Goal: Task Accomplishment & Management: Manage account settings

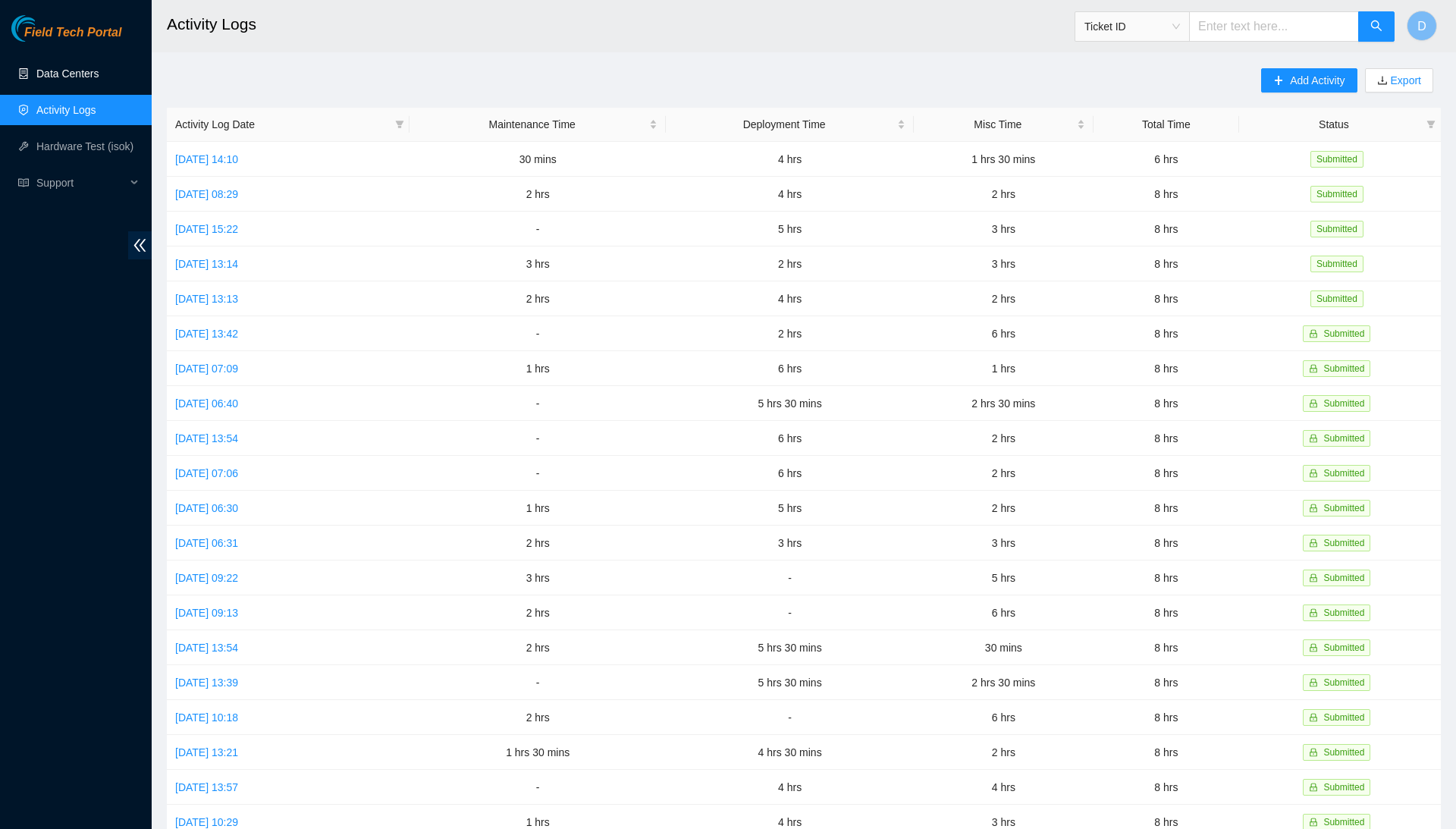
click at [98, 76] on link "Data Centers" at bounding box center [68, 73] width 62 height 12
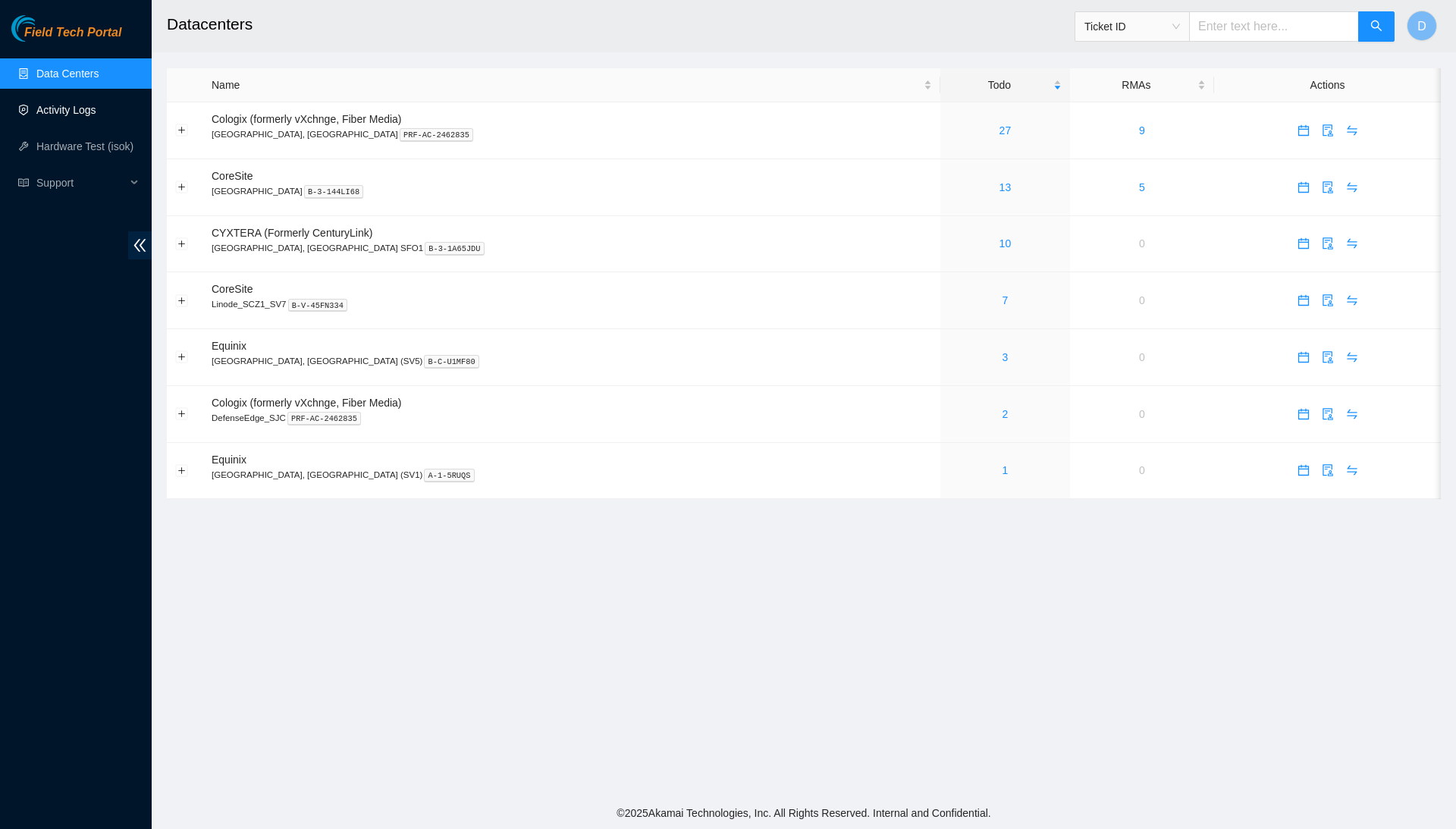
click at [76, 112] on link "Activity Logs" at bounding box center [66, 109] width 60 height 12
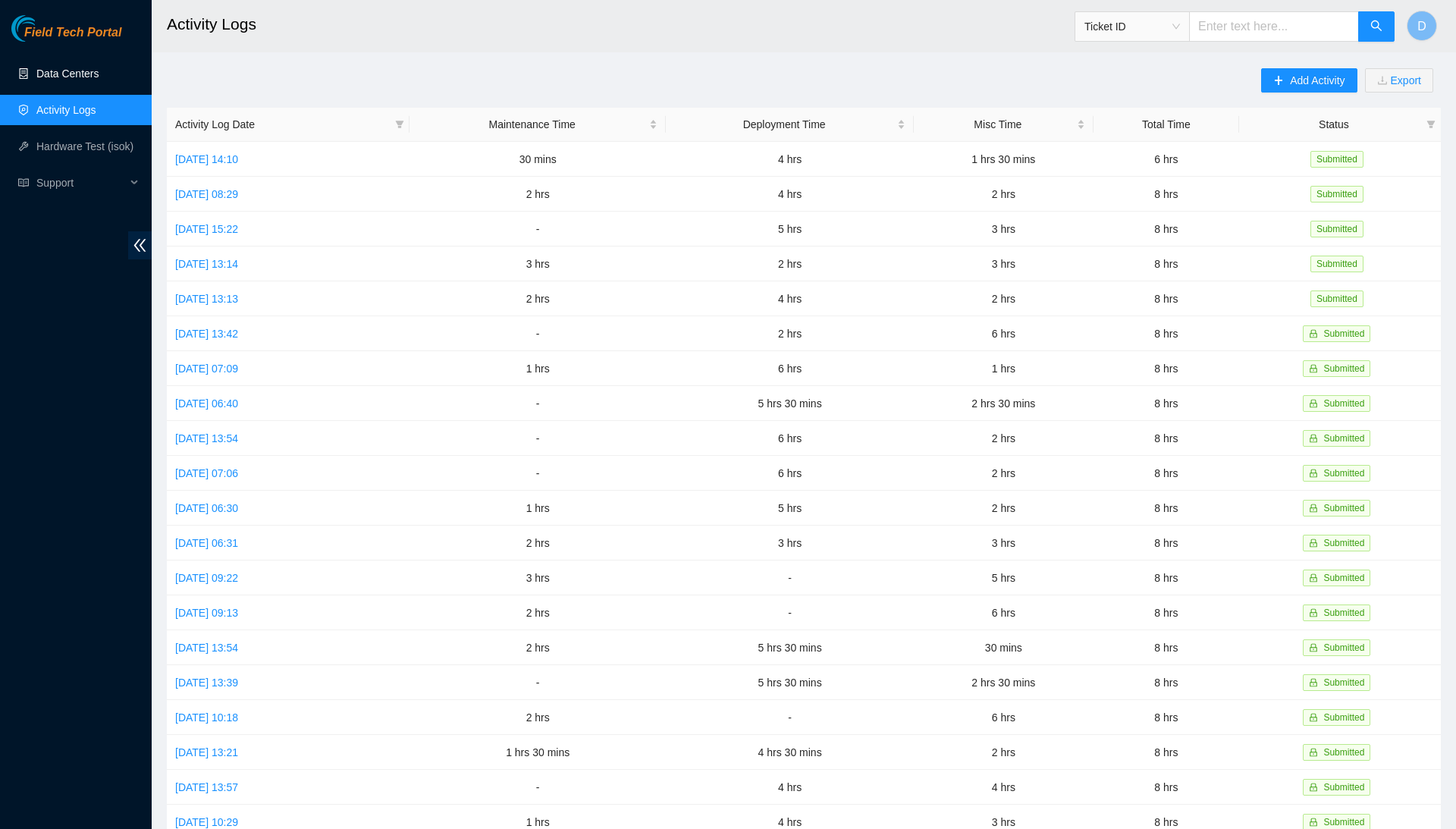
click at [80, 80] on link "Data Centers" at bounding box center [68, 73] width 62 height 12
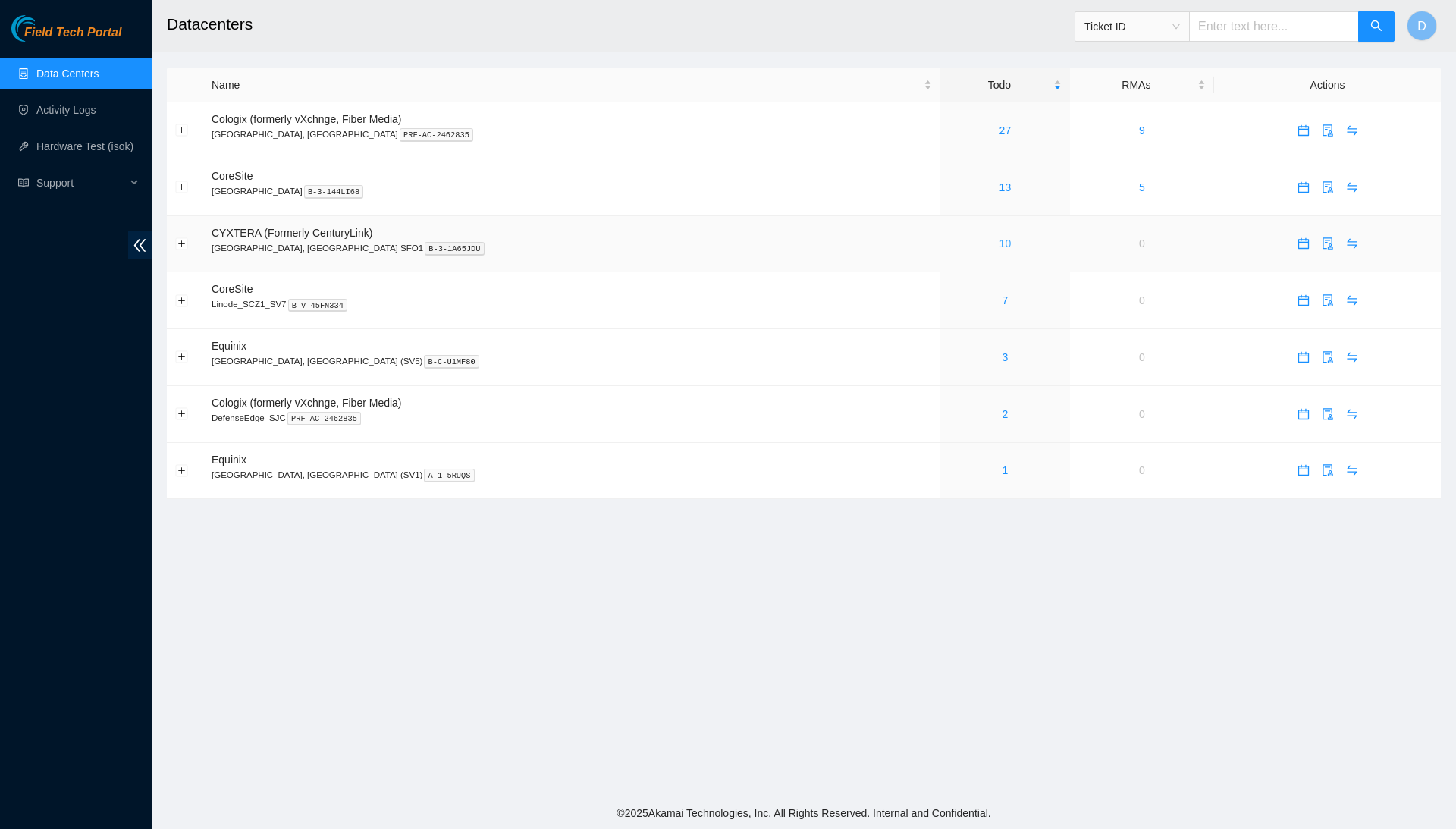
click at [1000, 247] on link "10" at bounding box center [1006, 243] width 12 height 12
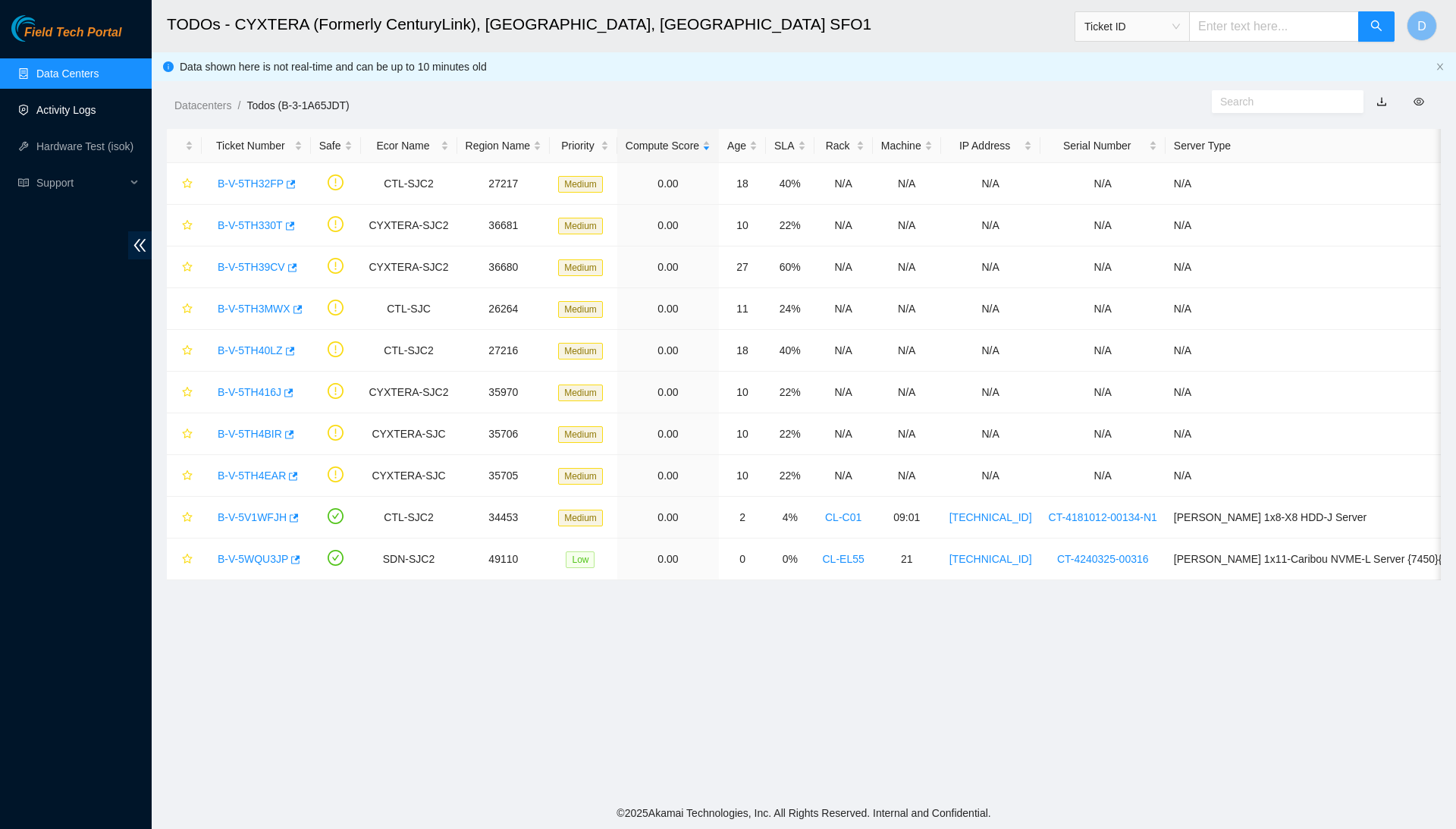
click at [96, 116] on link "Activity Logs" at bounding box center [66, 109] width 60 height 12
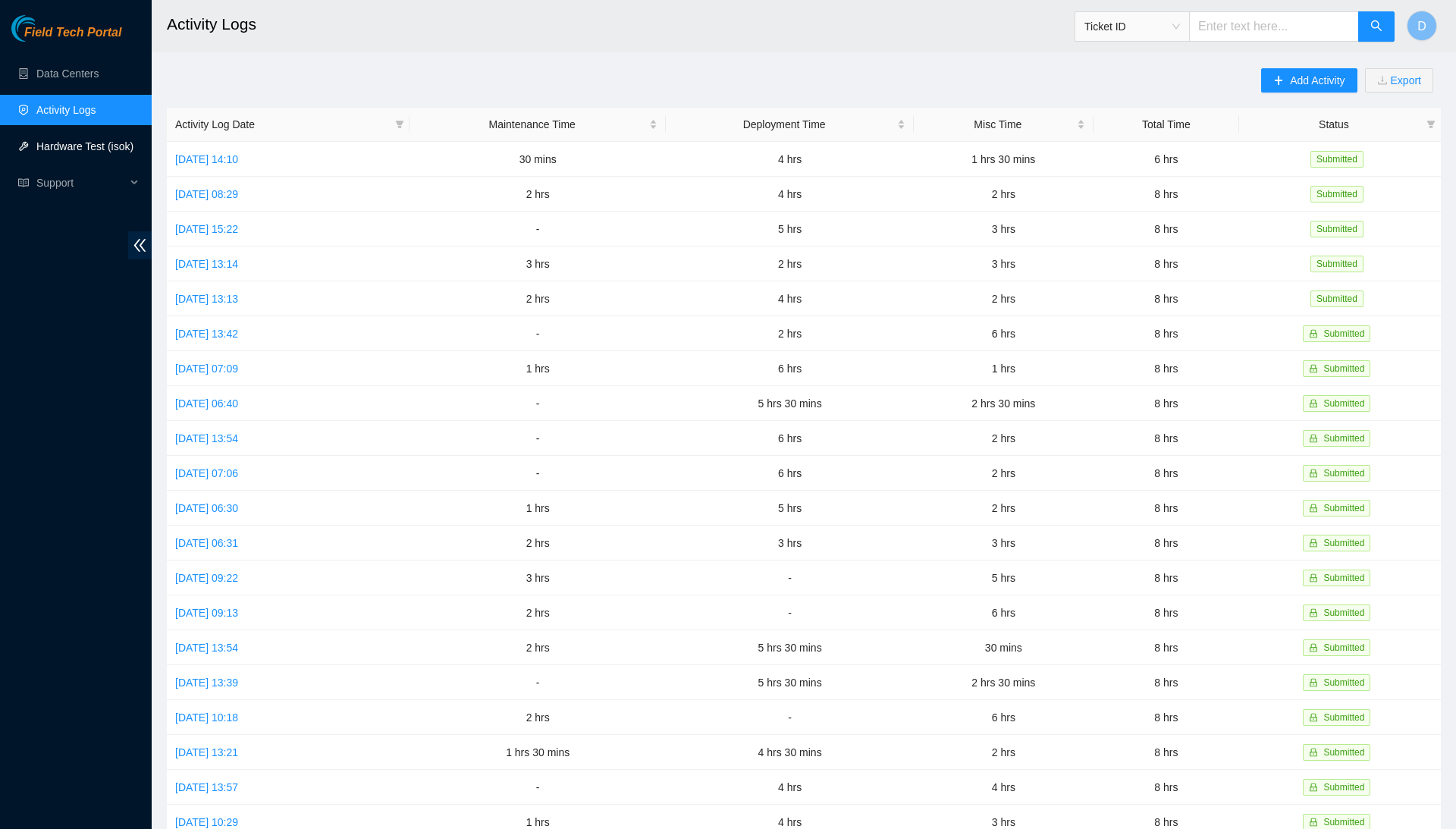
click at [110, 152] on link "Hardware Test (isok)" at bounding box center [85, 146] width 97 height 12
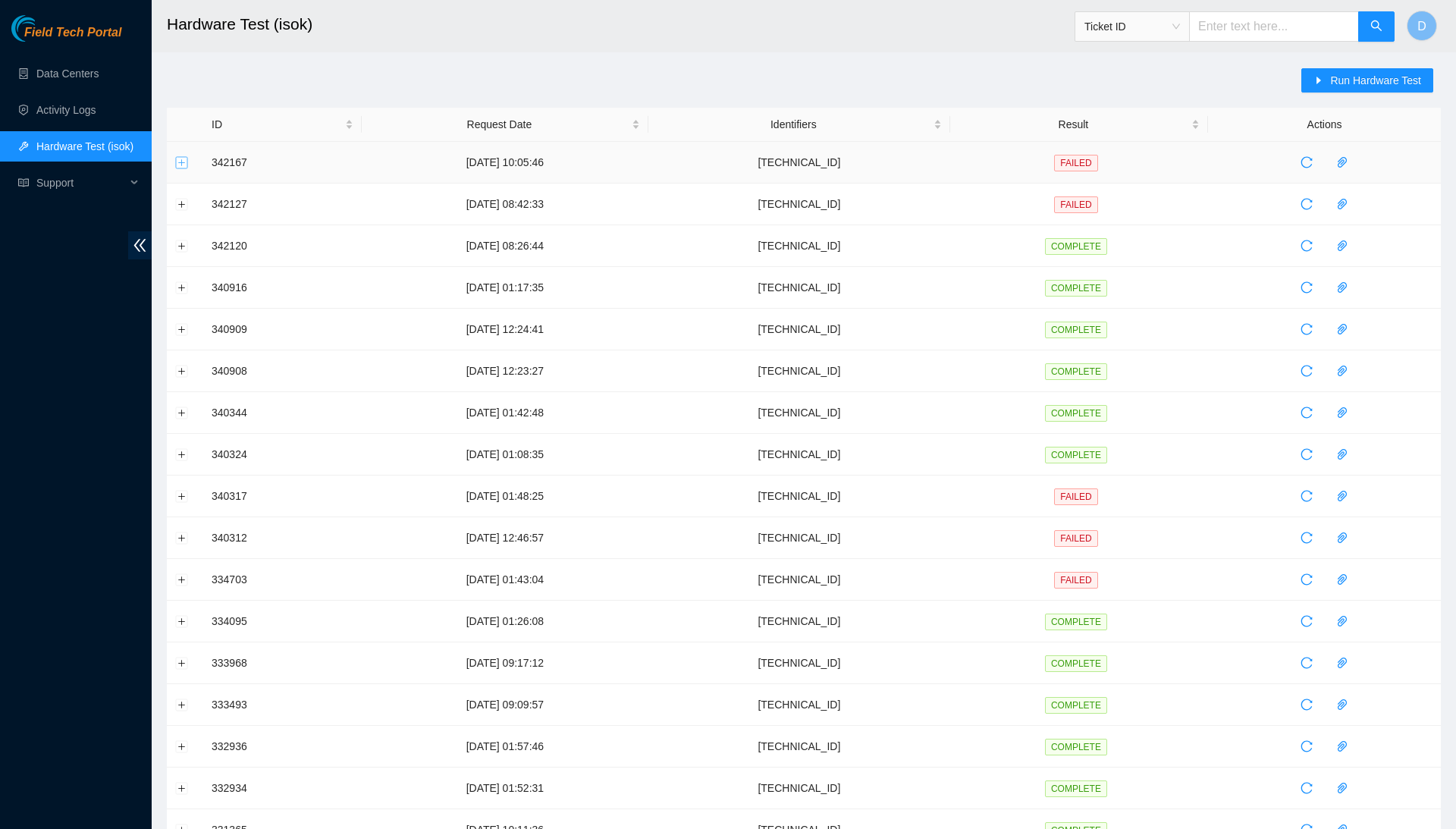
click at [180, 156] on button "Expand row" at bounding box center [182, 161] width 12 height 12
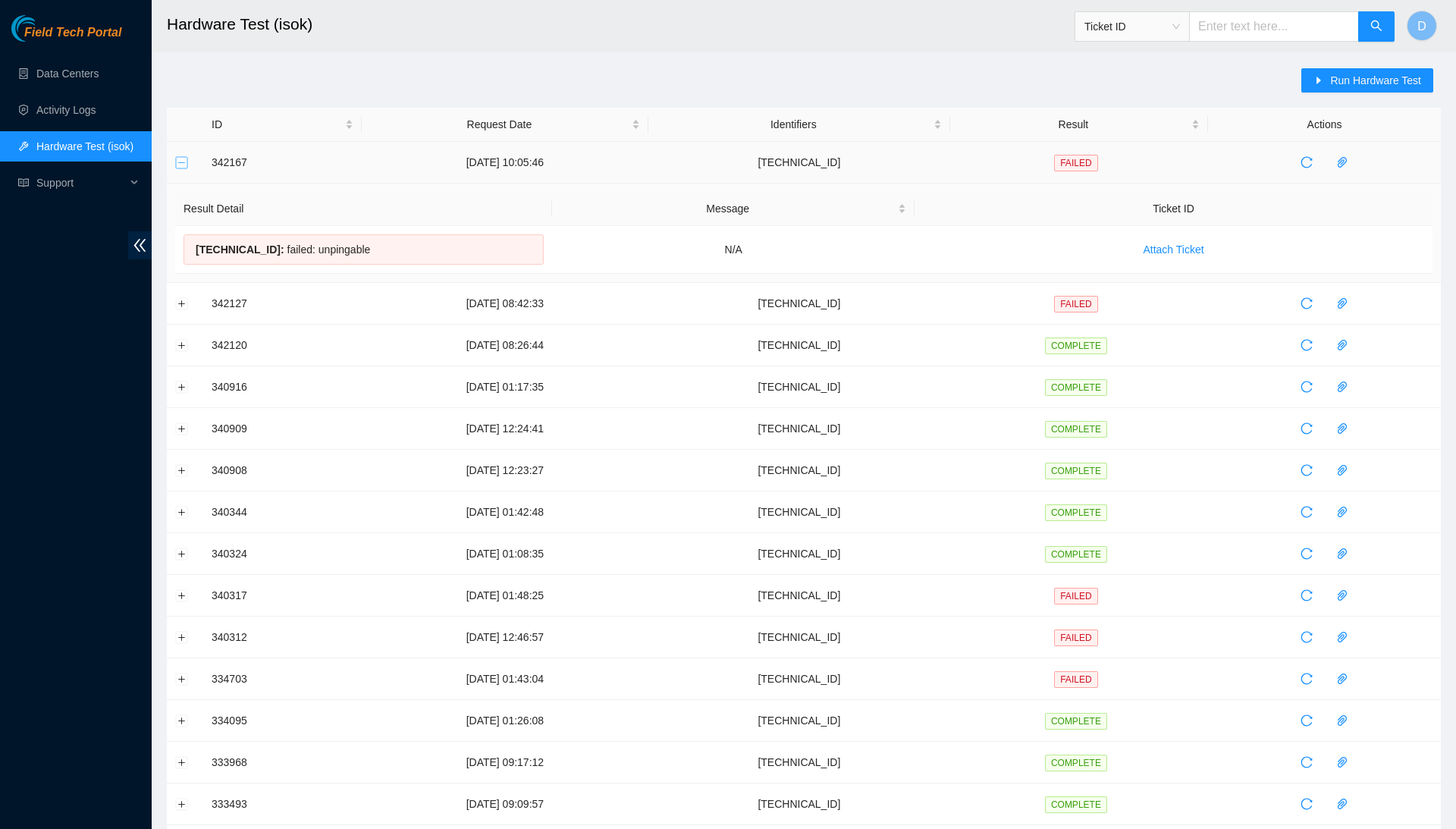
click at [183, 156] on button "Collapse row" at bounding box center [182, 161] width 12 height 12
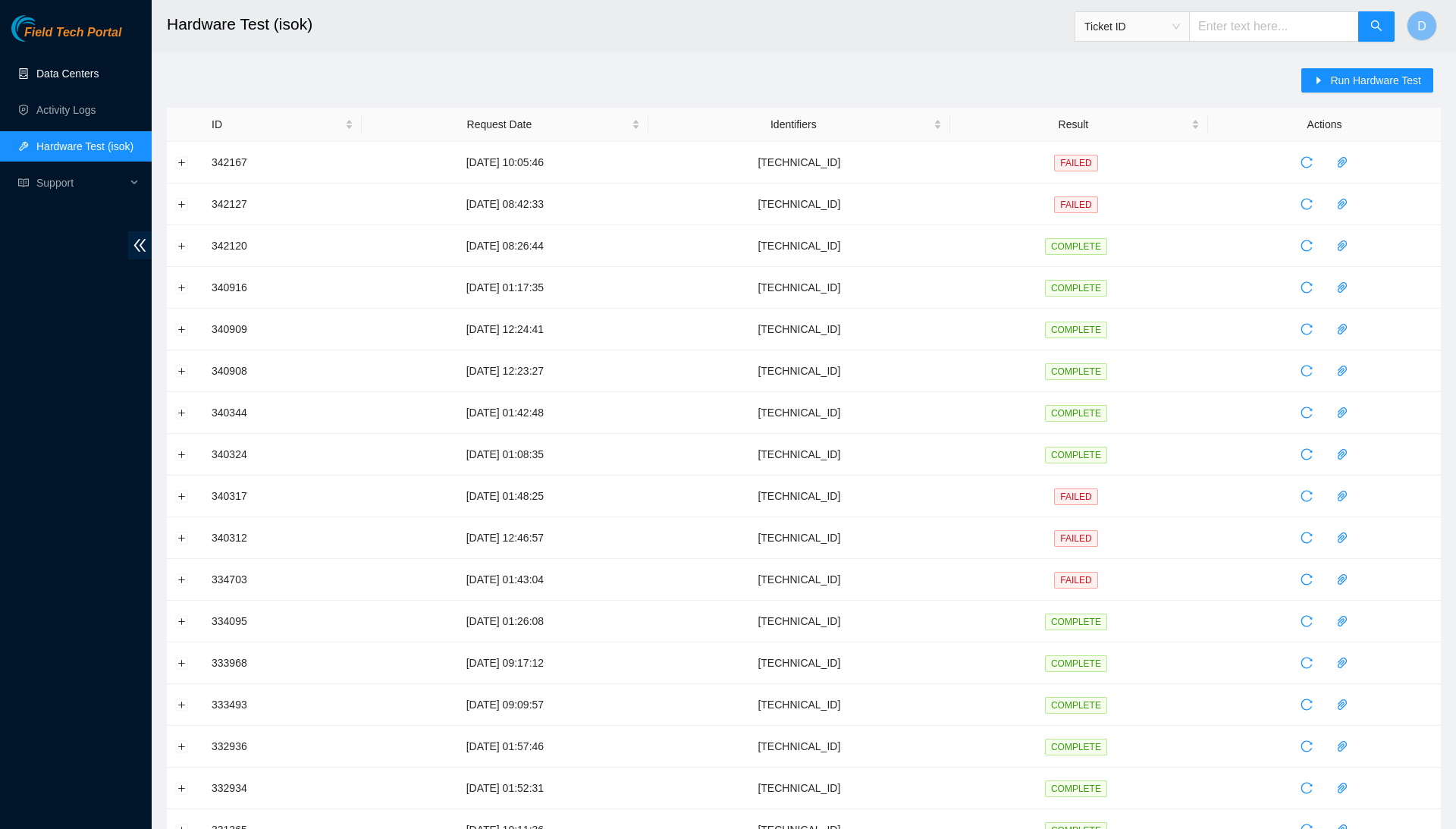
click at [98, 80] on link "Data Centers" at bounding box center [68, 73] width 62 height 12
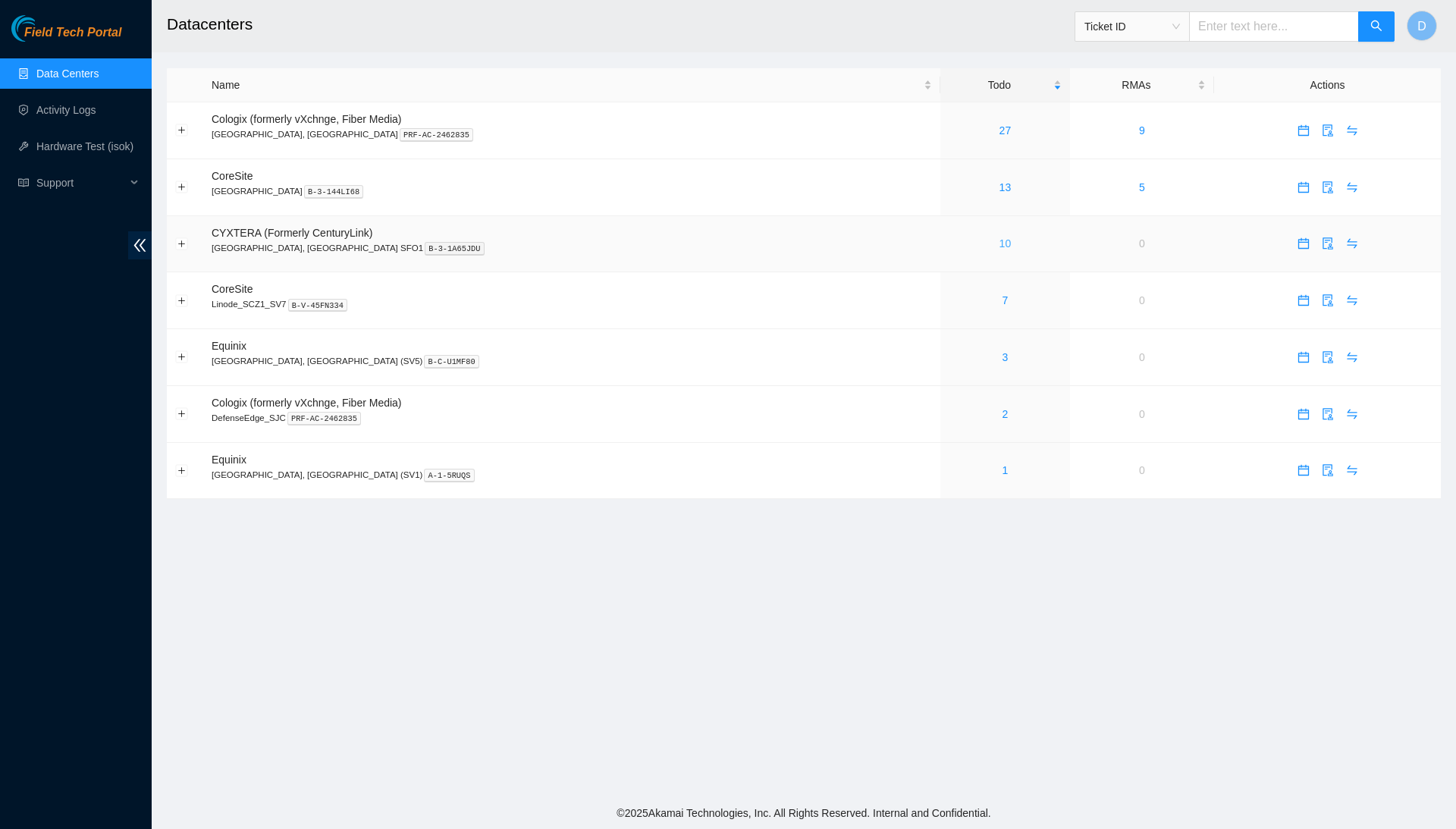
click at [1000, 241] on link "10" at bounding box center [1006, 243] width 12 height 12
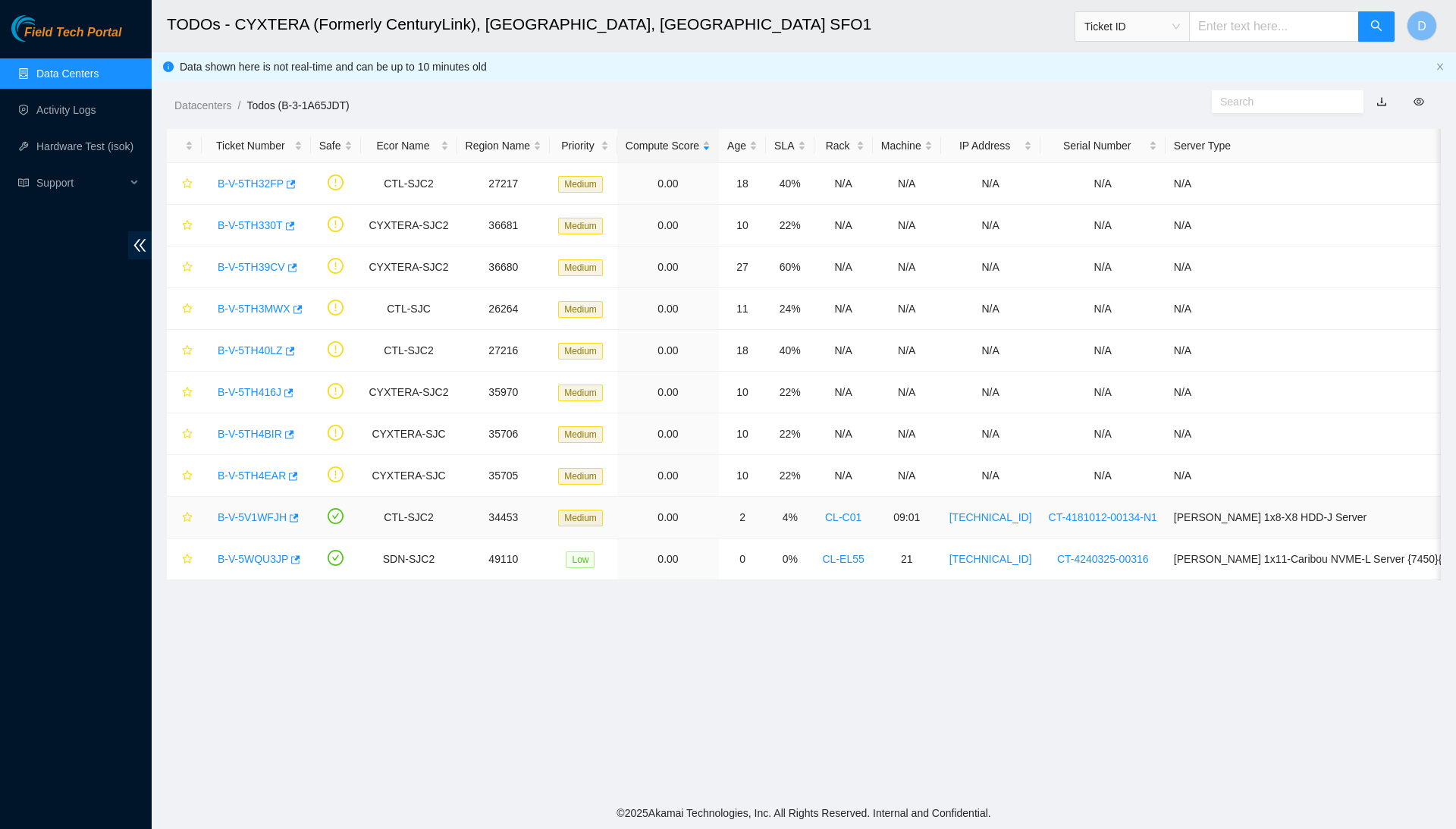
click at [248, 518] on link "B-V-5V1WFJH" at bounding box center [251, 516] width 69 height 12
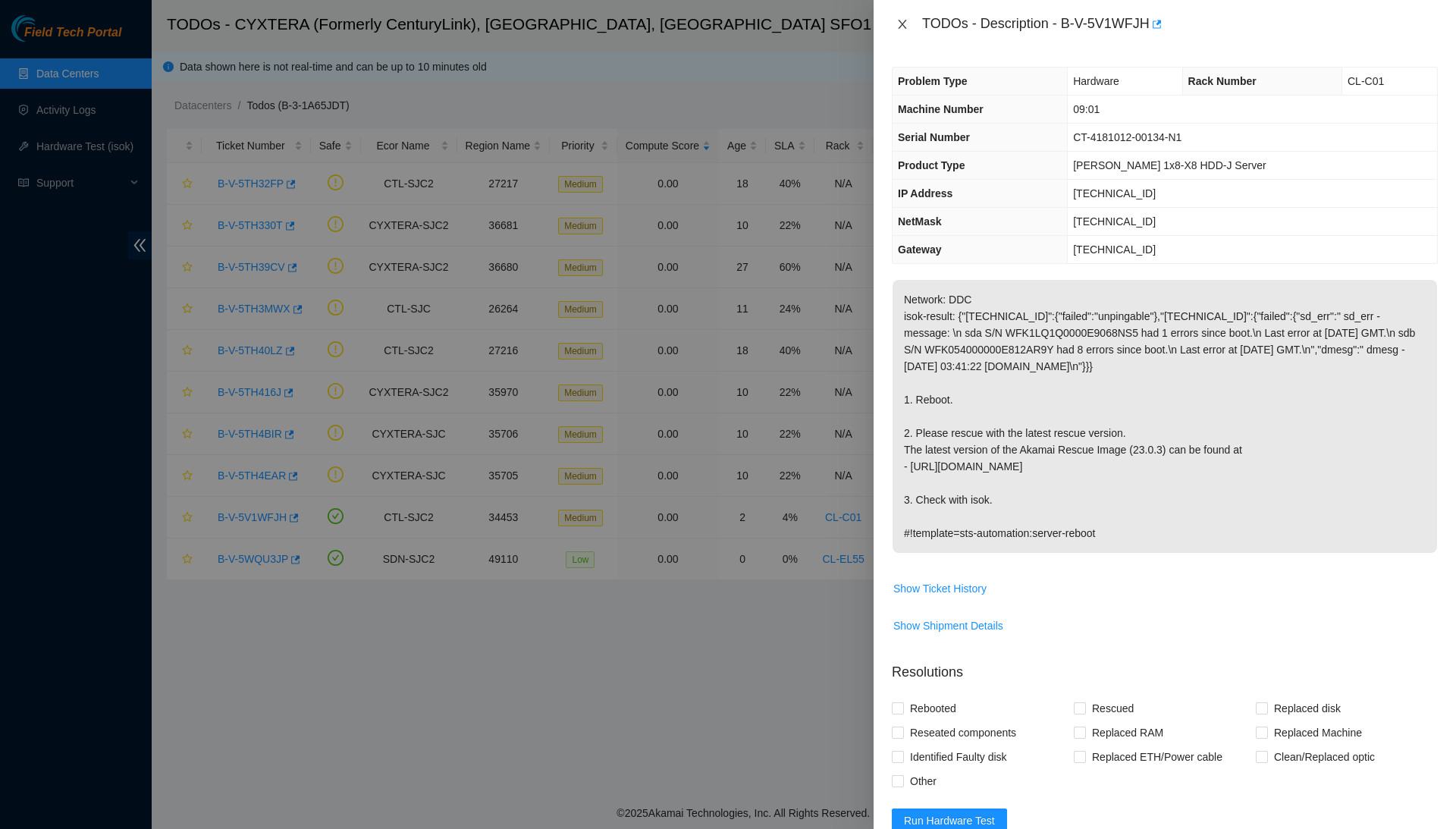
click at [905, 23] on icon "close" at bounding box center [902, 24] width 12 height 12
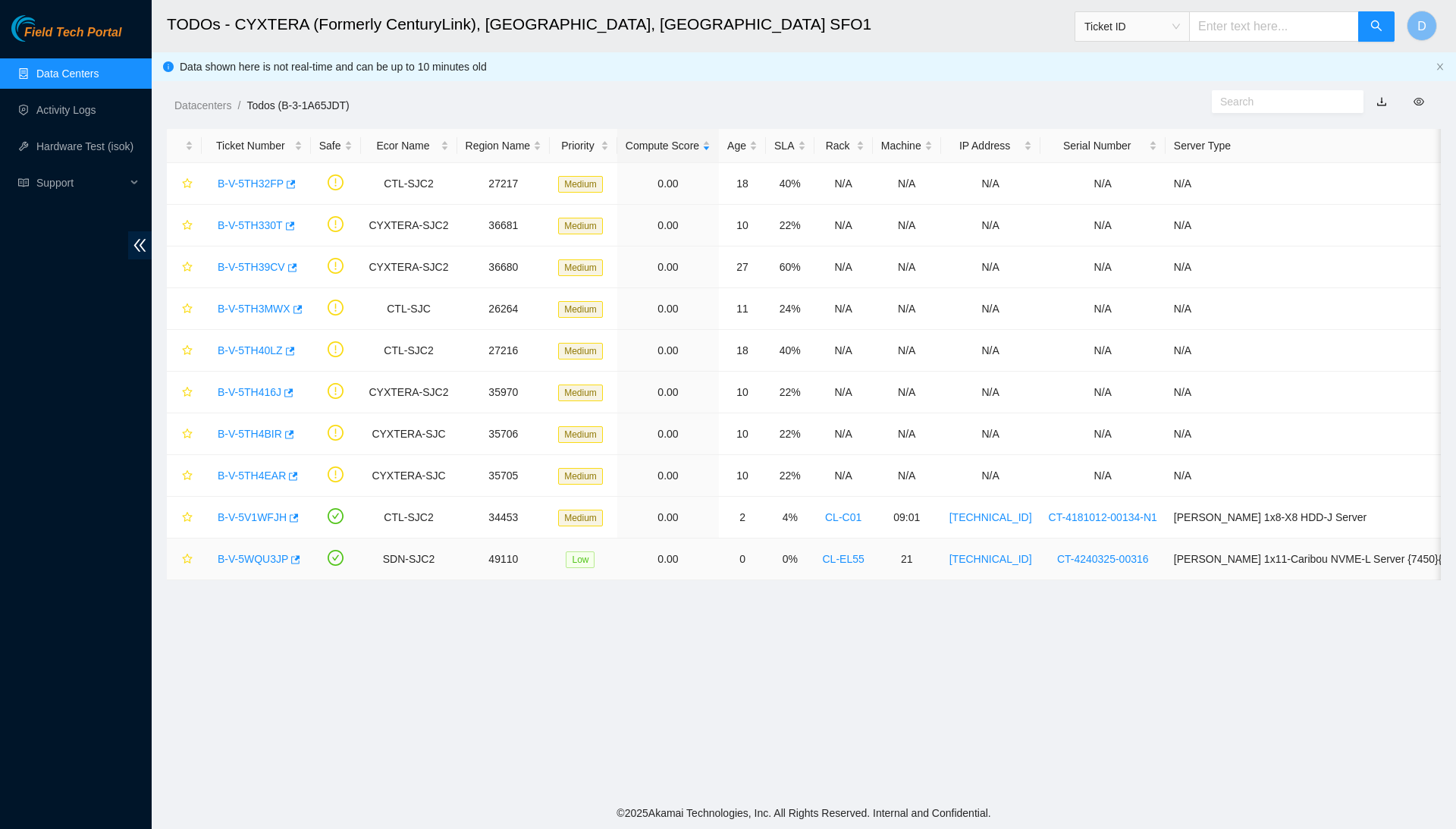
click at [238, 562] on link "B-V-5WQU3JP" at bounding box center [252, 558] width 71 height 12
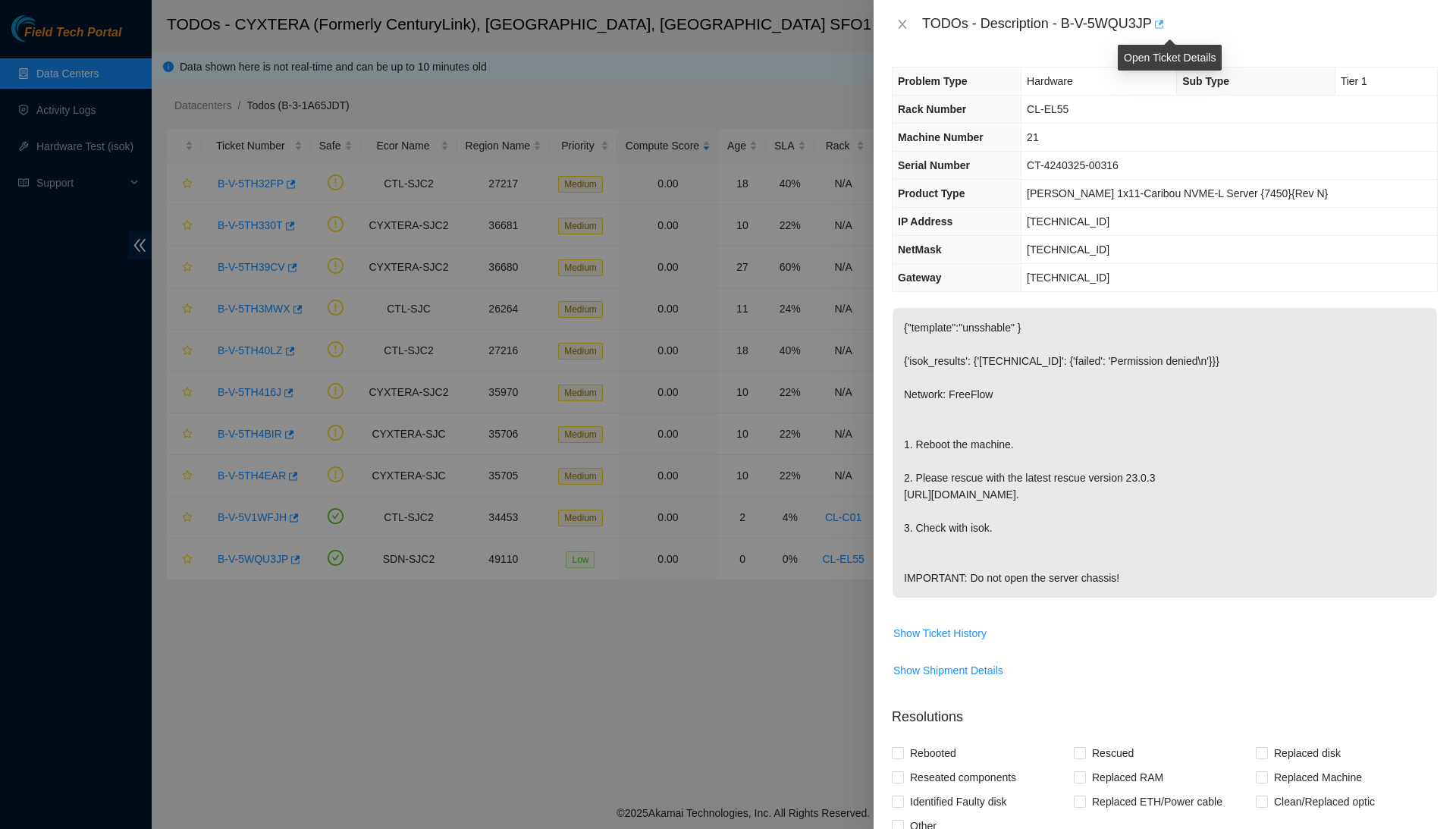
click at [1163, 22] on icon "button" at bounding box center [1159, 25] width 11 height 11
click at [902, 18] on icon "close" at bounding box center [902, 24] width 12 height 12
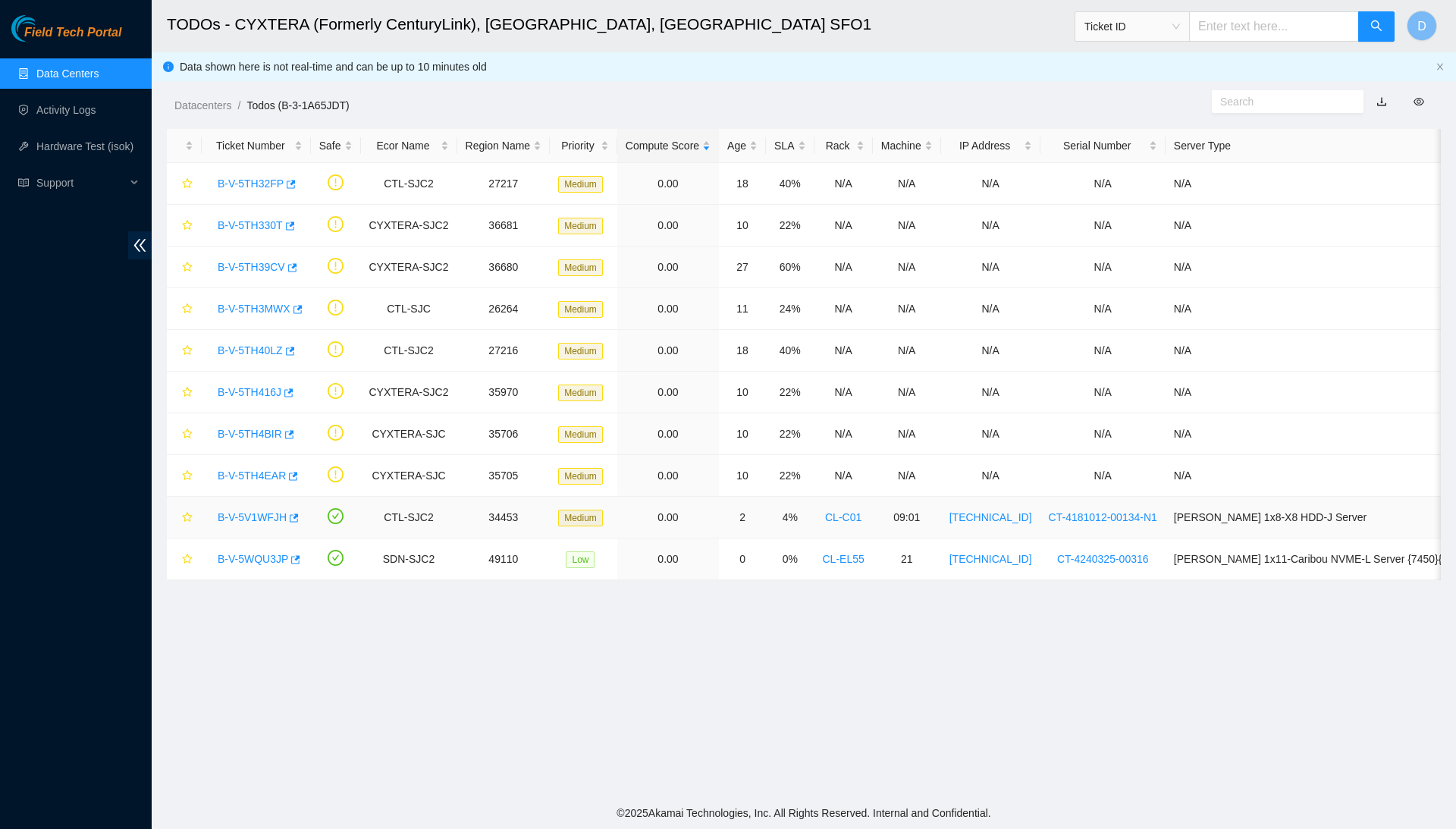
click at [267, 520] on link "B-V-5V1WFJH" at bounding box center [251, 516] width 69 height 12
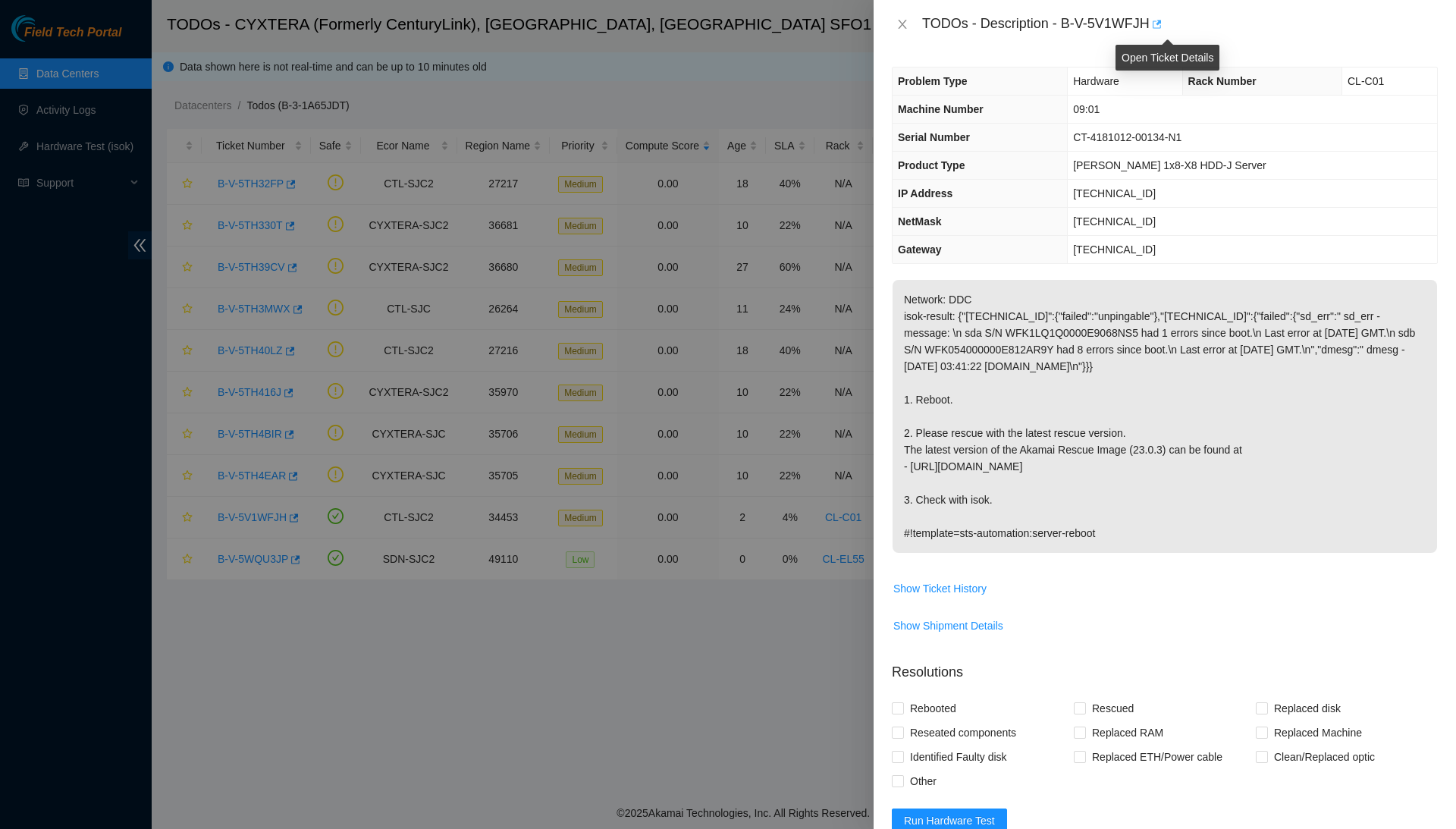
click at [1161, 22] on icon "button" at bounding box center [1156, 25] width 11 height 11
click at [908, 22] on button "Close" at bounding box center [902, 25] width 21 height 15
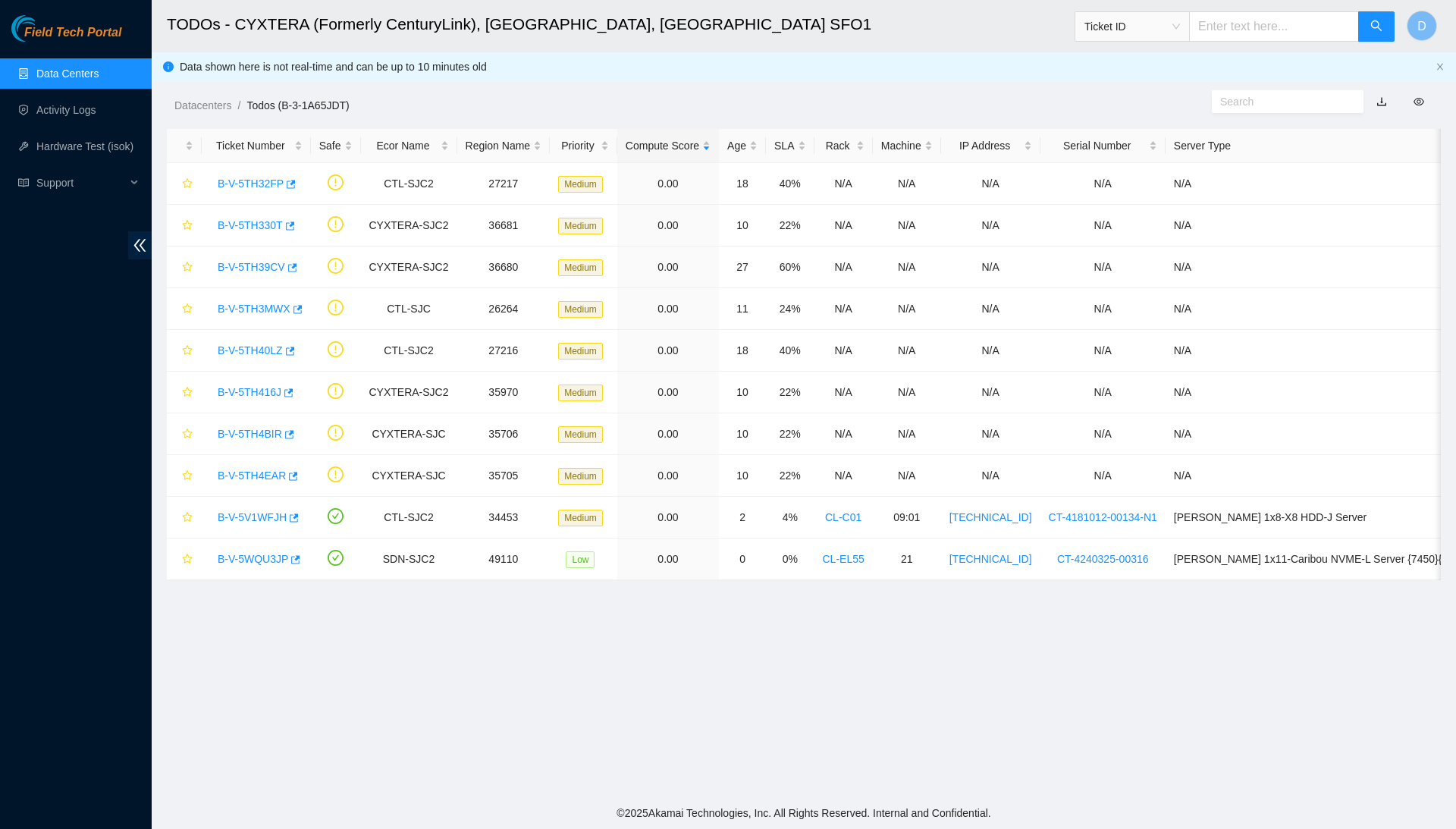
click at [98, 76] on link "Data Centers" at bounding box center [68, 73] width 62 height 12
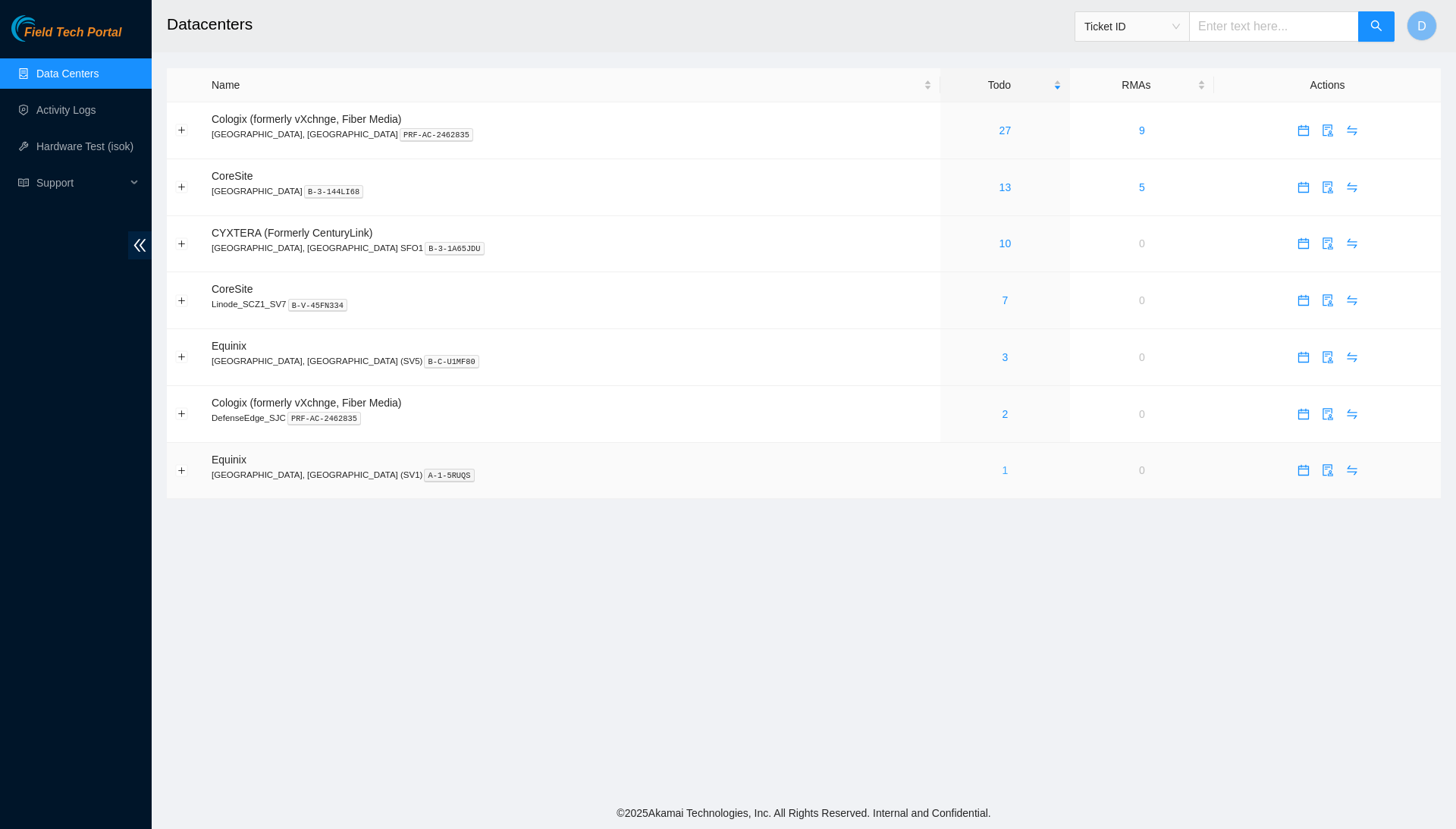
click at [1003, 468] on link "1" at bounding box center [1006, 470] width 6 height 12
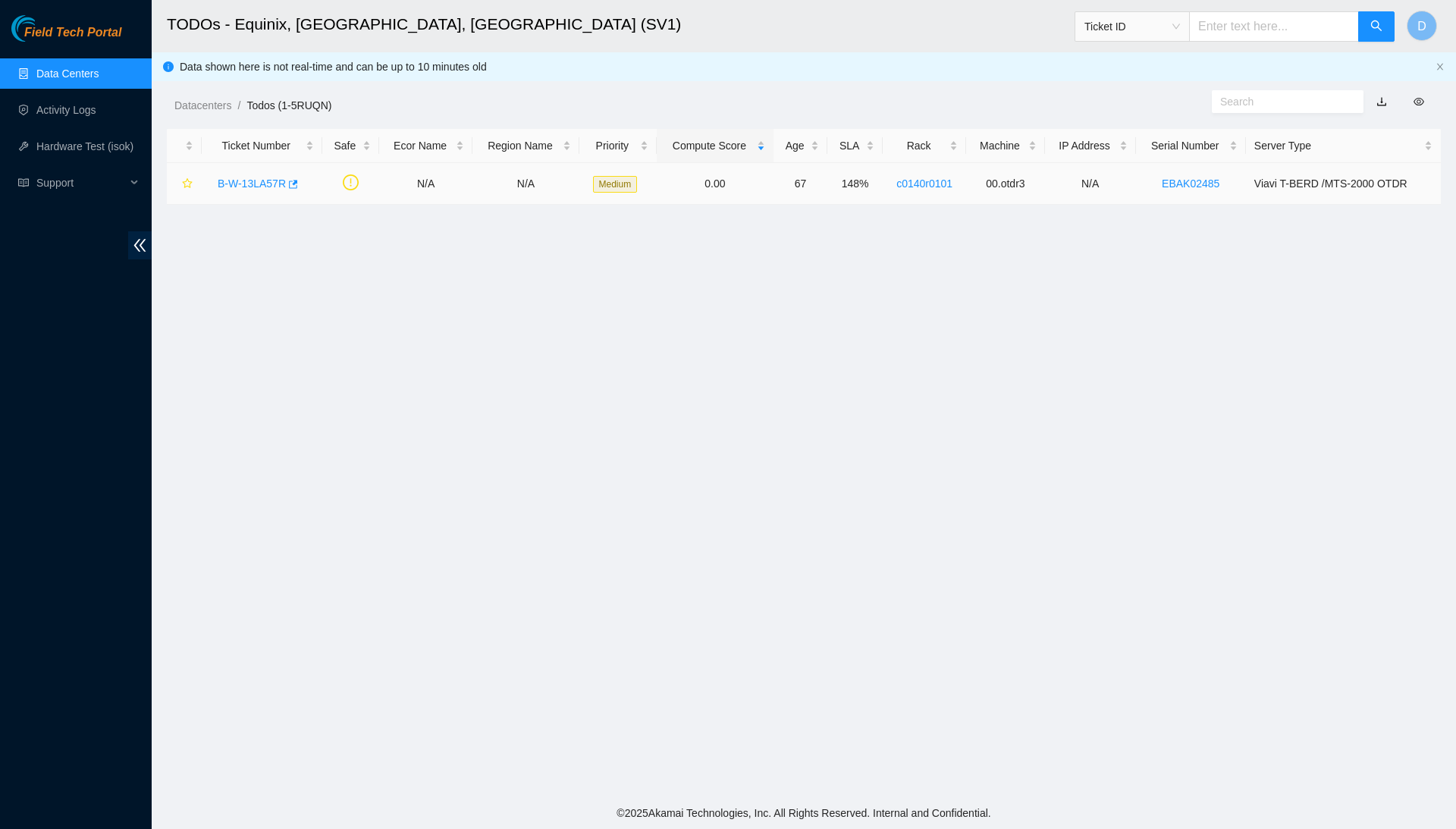
click at [269, 182] on link "B-W-13LA57R" at bounding box center [251, 182] width 68 height 12
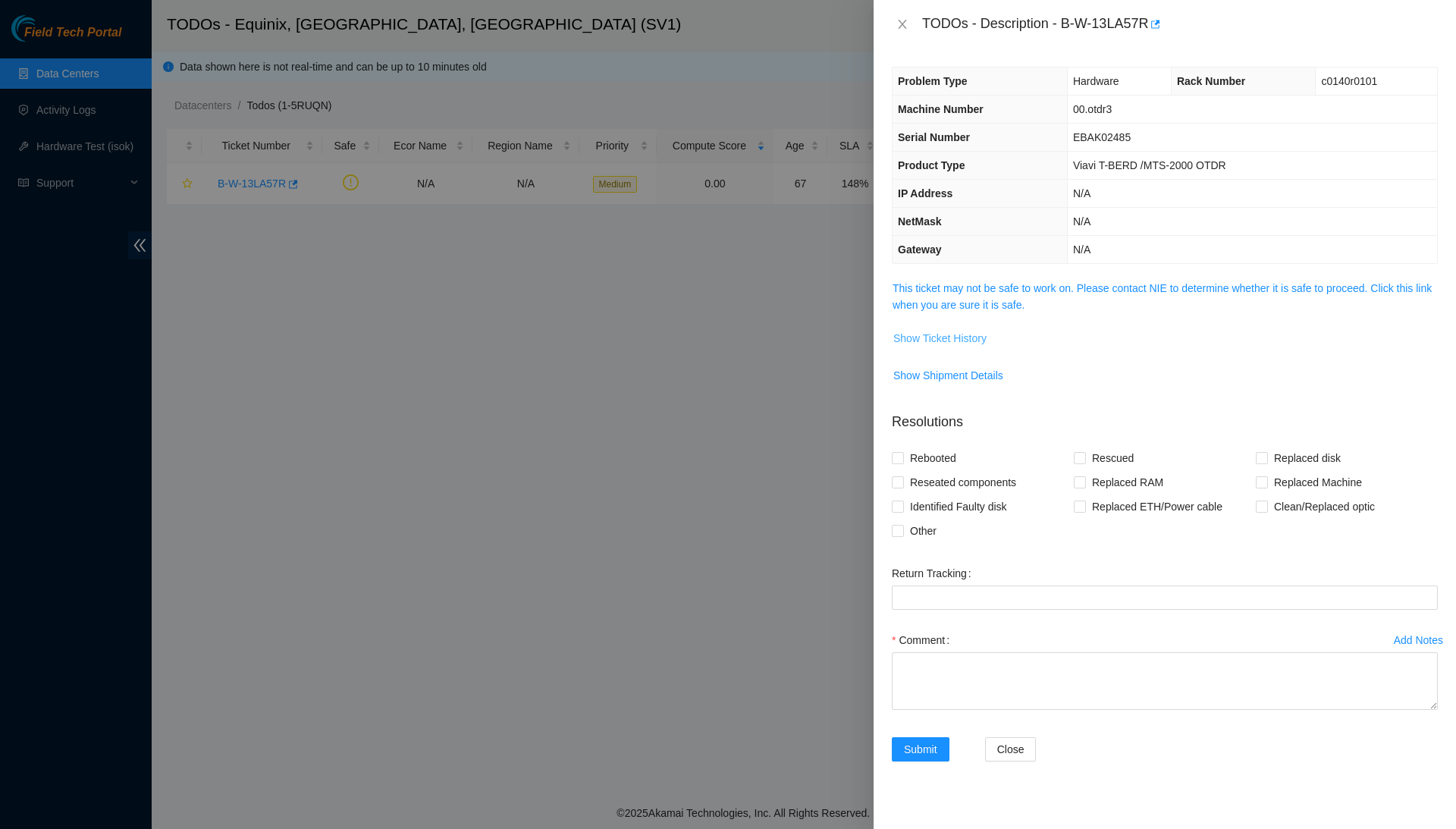
click at [941, 344] on button "Show Ticket History" at bounding box center [939, 337] width 94 height 24
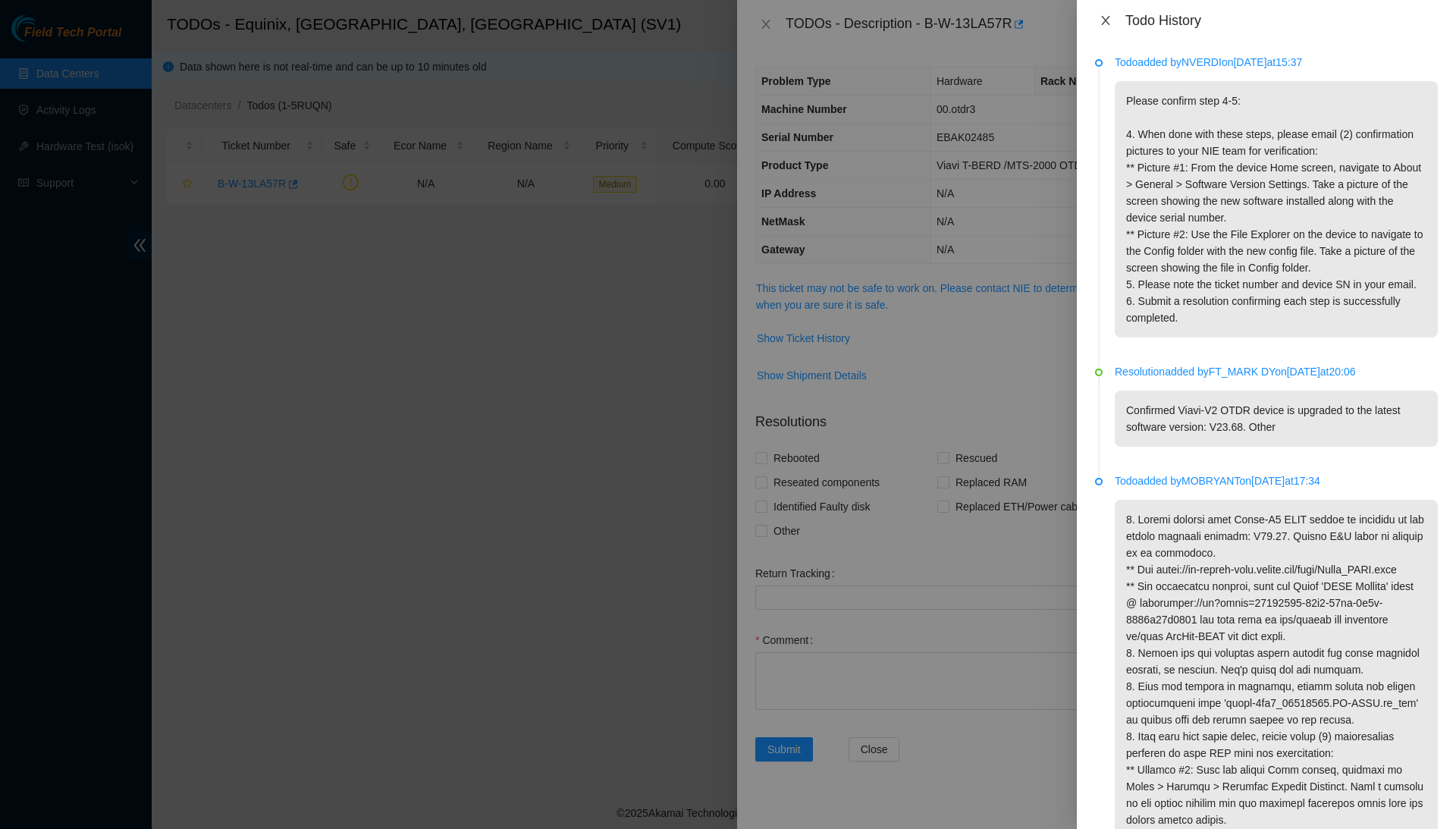
click at [1103, 16] on icon "close" at bounding box center [1106, 20] width 12 height 12
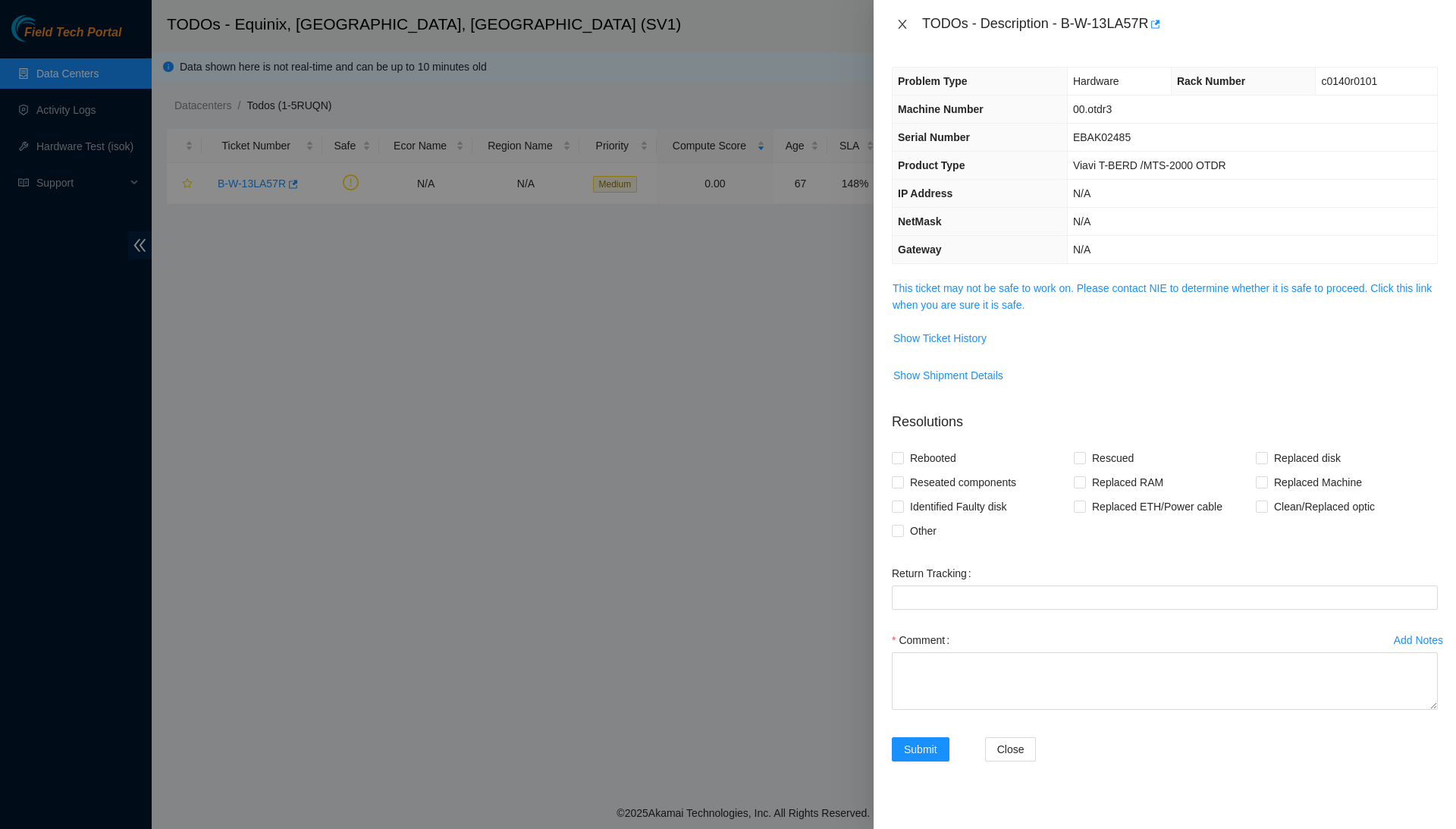
click at [907, 19] on icon "close" at bounding box center [902, 24] width 12 height 12
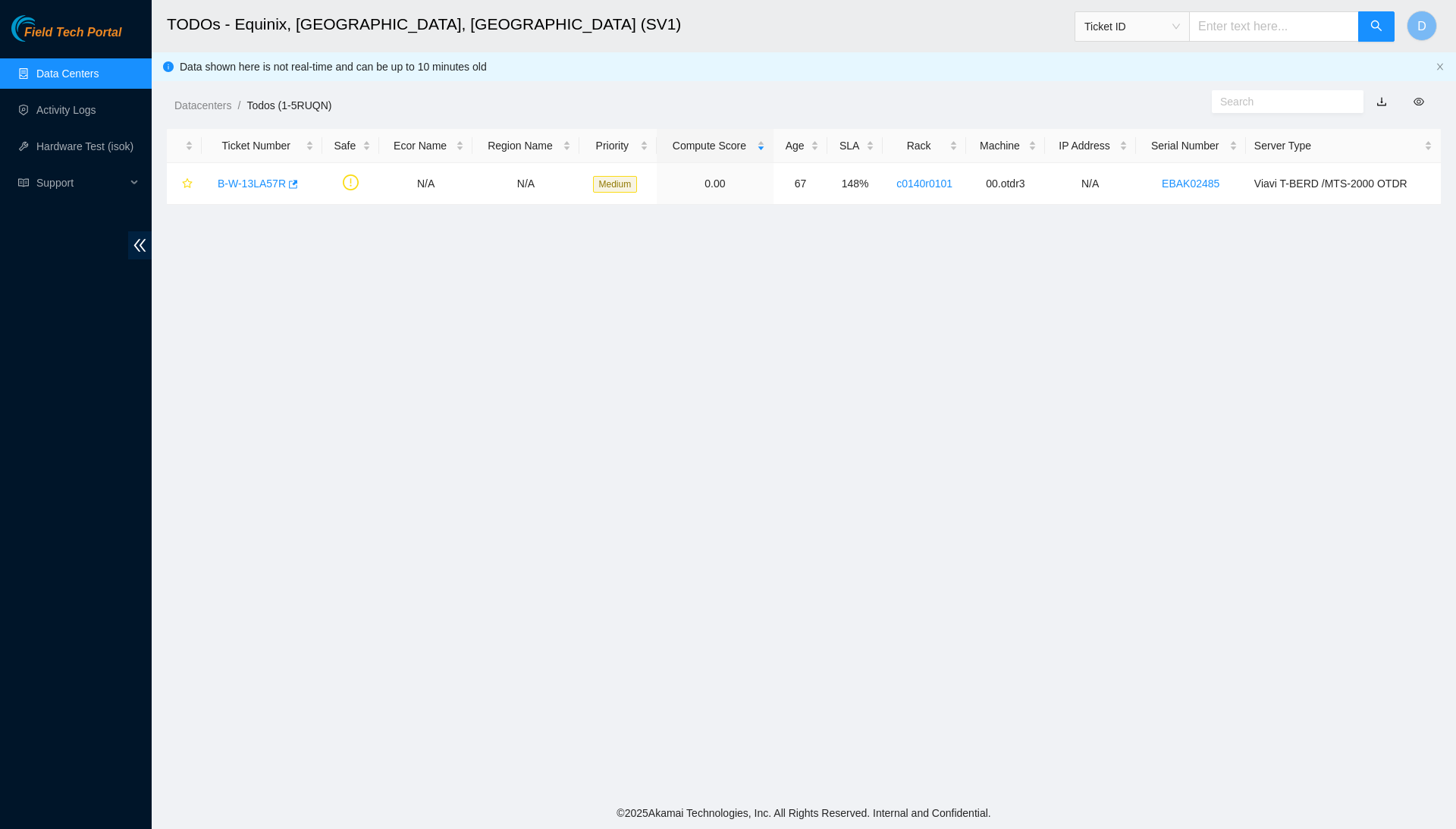
click at [98, 68] on link "Data Centers" at bounding box center [68, 73] width 62 height 12
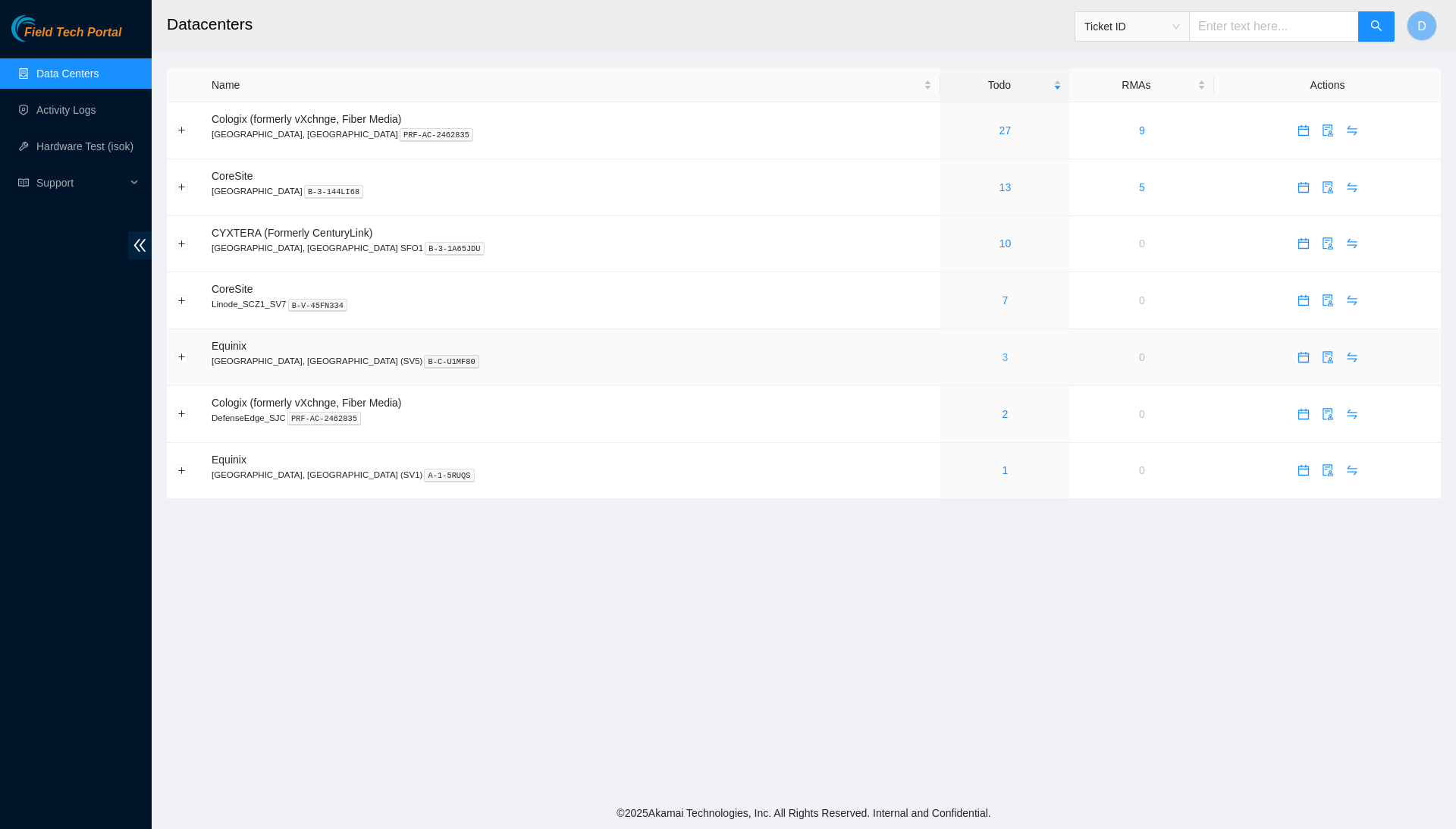
click at [1003, 361] on link "3" at bounding box center [1006, 357] width 6 height 12
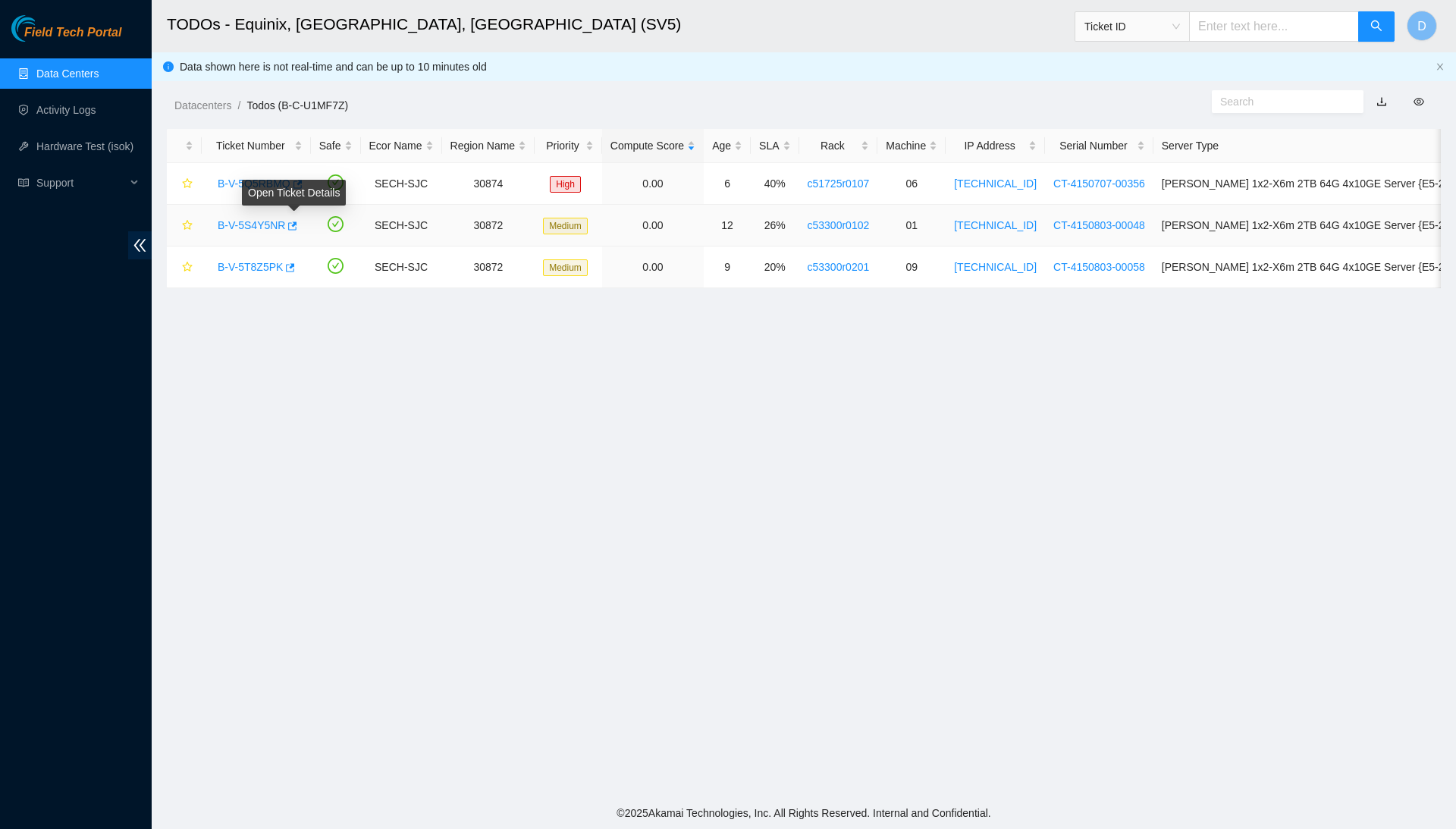
click at [261, 191] on div "Open Ticket Details" at bounding box center [294, 193] width 104 height 26
click at [258, 180] on link "B-V-5Q5RBMQ" at bounding box center [253, 182] width 72 height 12
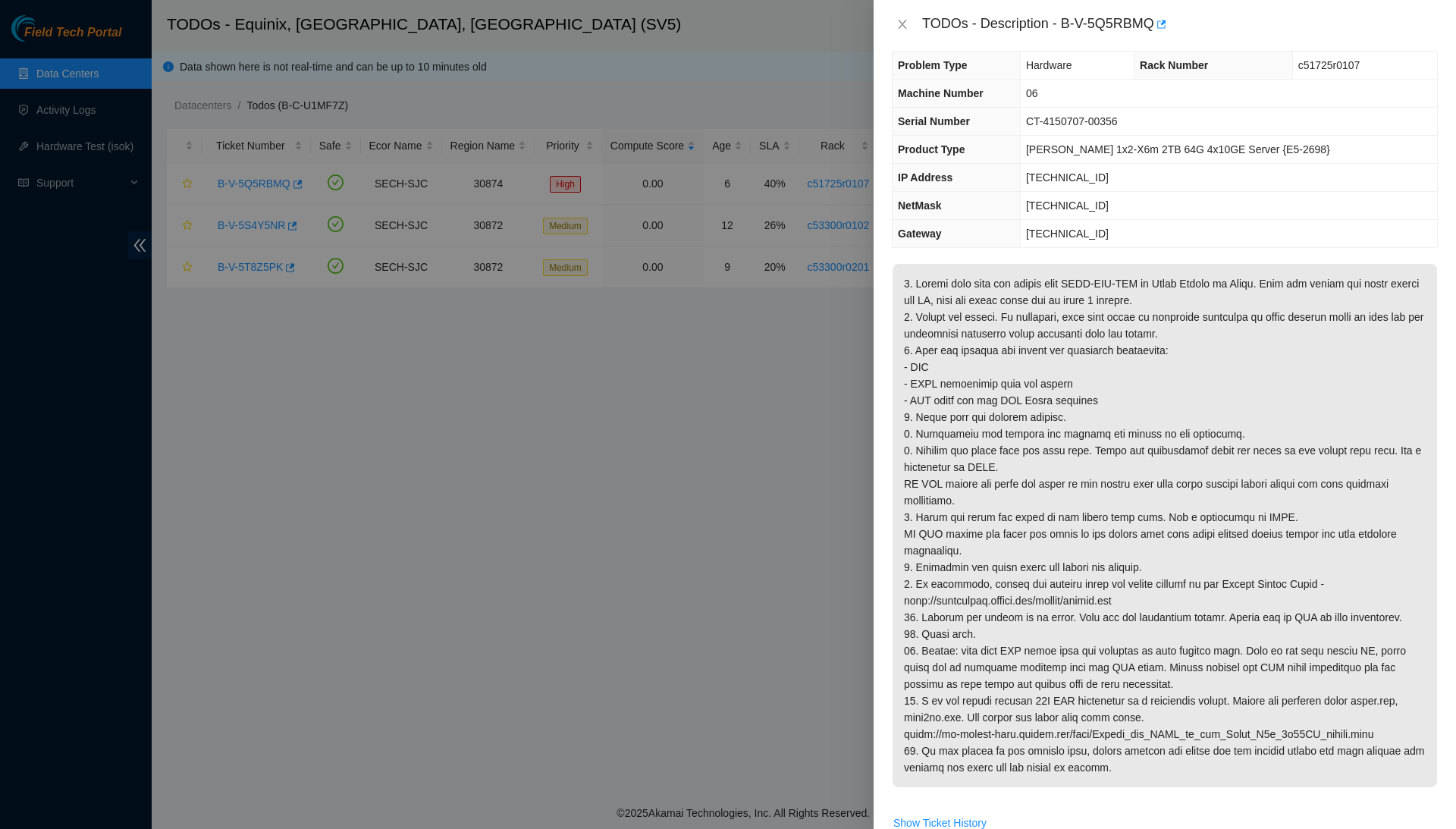
scroll to position [21, 0]
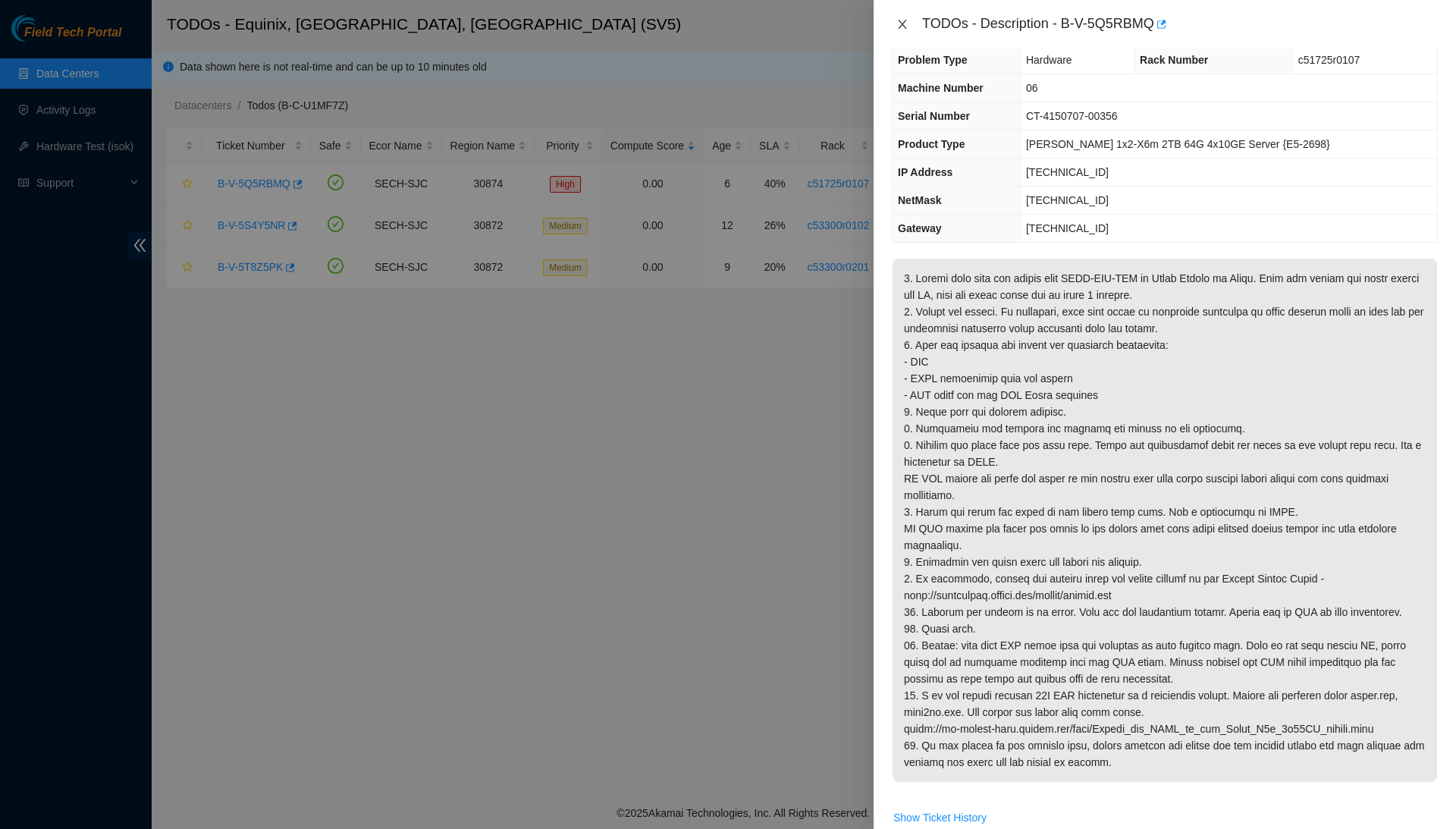
click at [907, 22] on icon "close" at bounding box center [902, 24] width 12 height 12
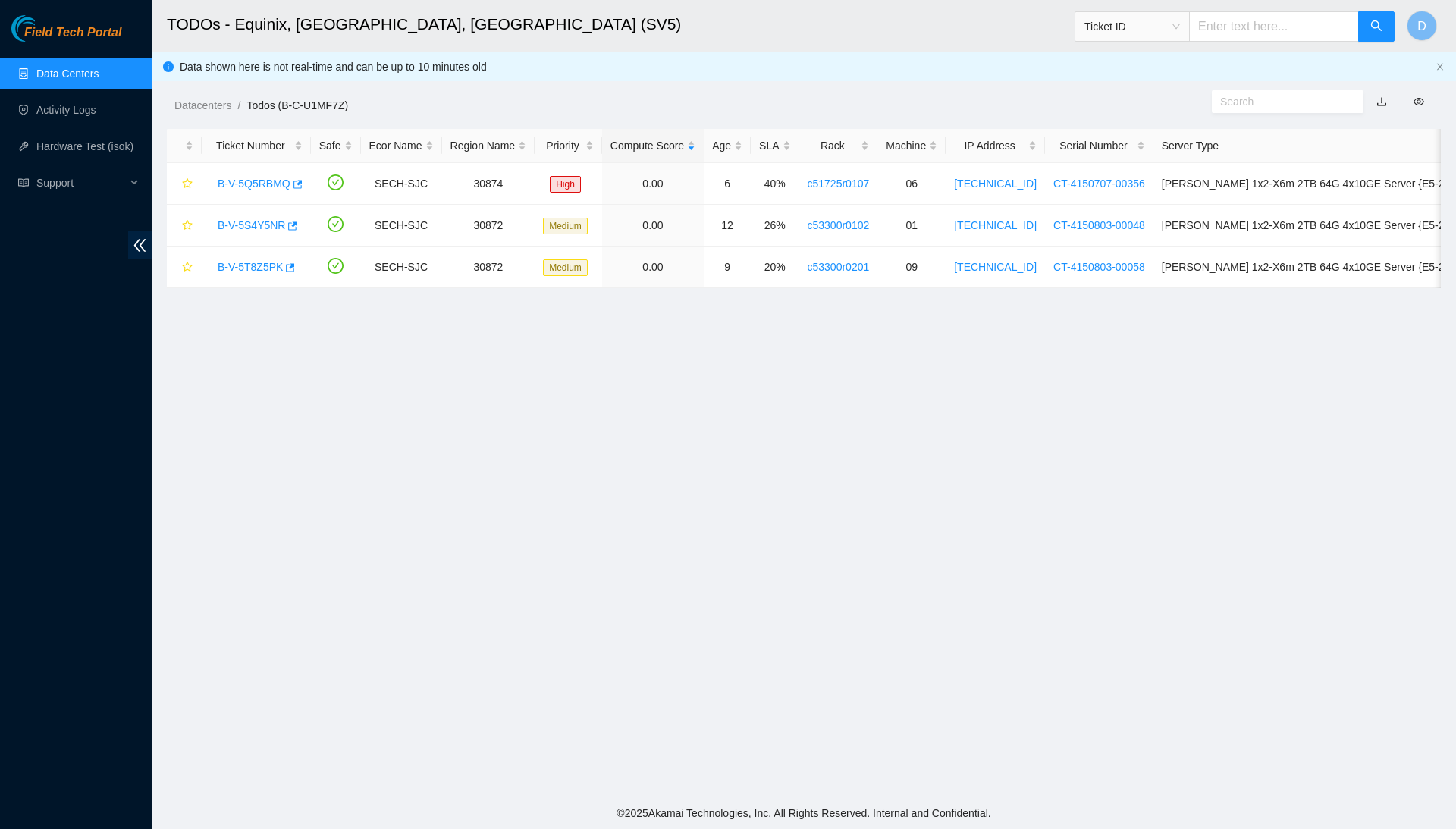
scroll to position [0, 0]
click at [238, 216] on div "B-V-5S4Y5NR" at bounding box center [256, 225] width 93 height 24
click at [234, 219] on link "B-V-5S4Y5NR" at bounding box center [251, 225] width 68 height 12
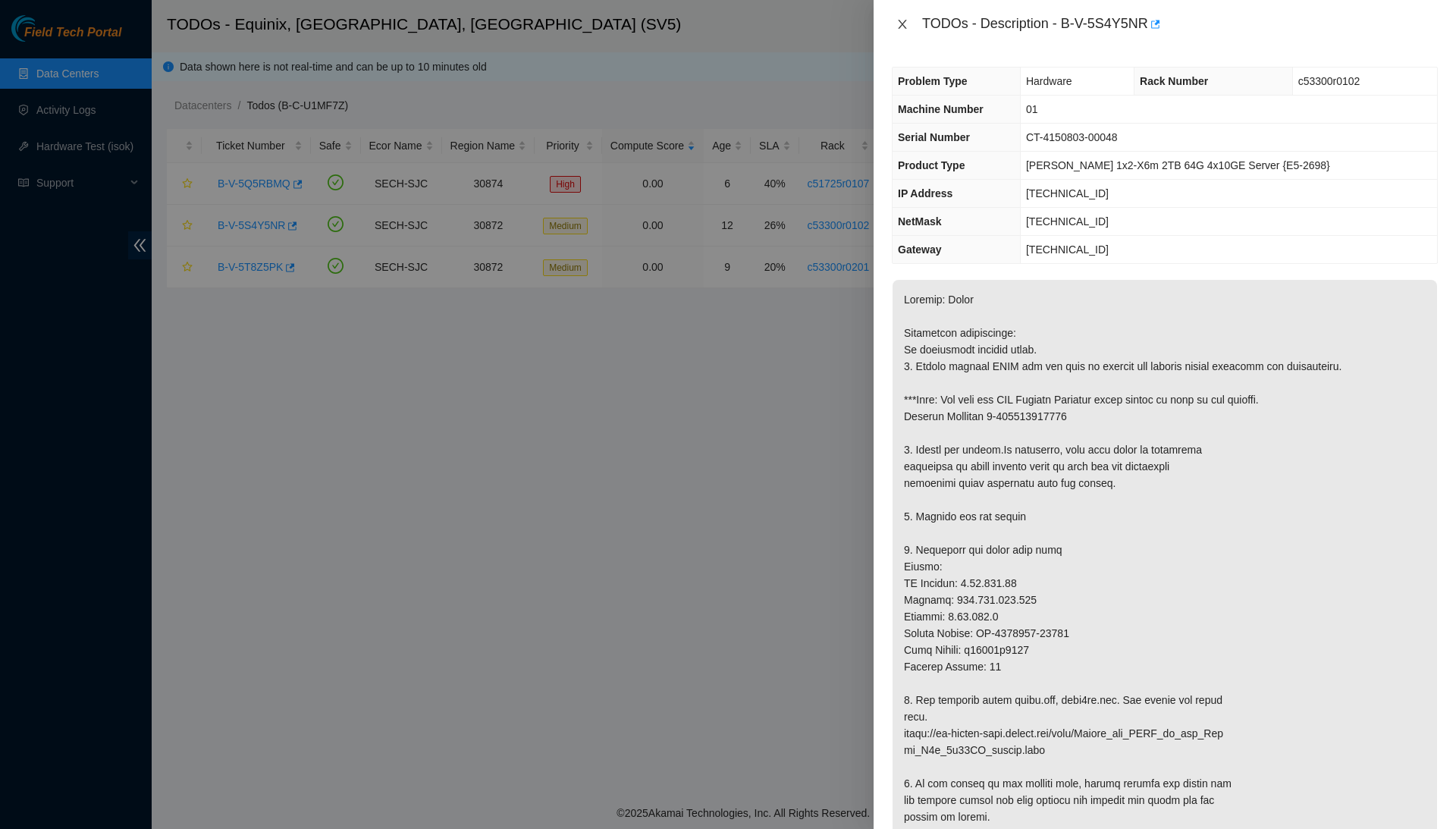
click at [903, 19] on icon "close" at bounding box center [902, 24] width 12 height 12
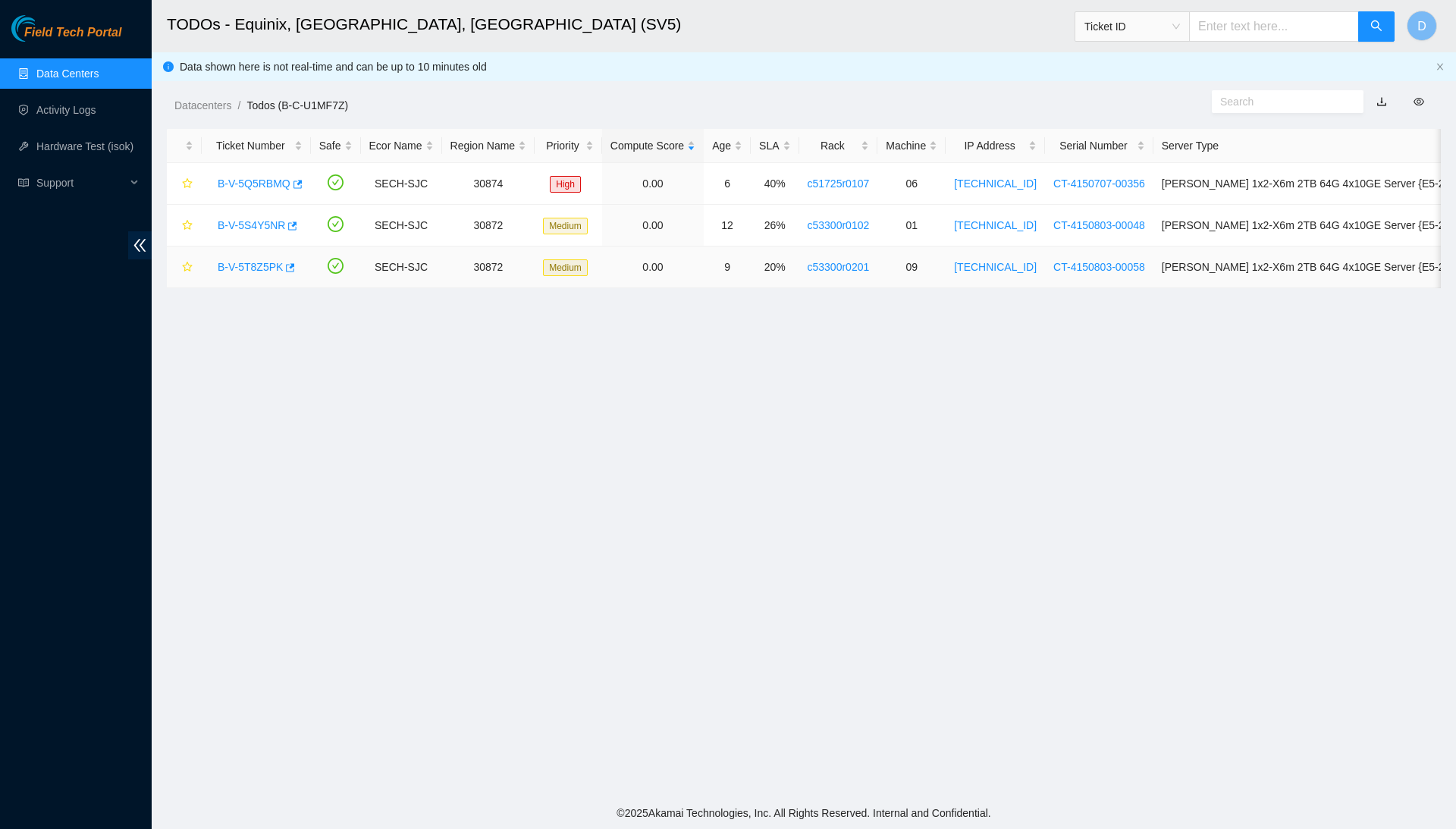
click at [250, 271] on link "B-V-5T8Z5PK" at bounding box center [250, 266] width 65 height 12
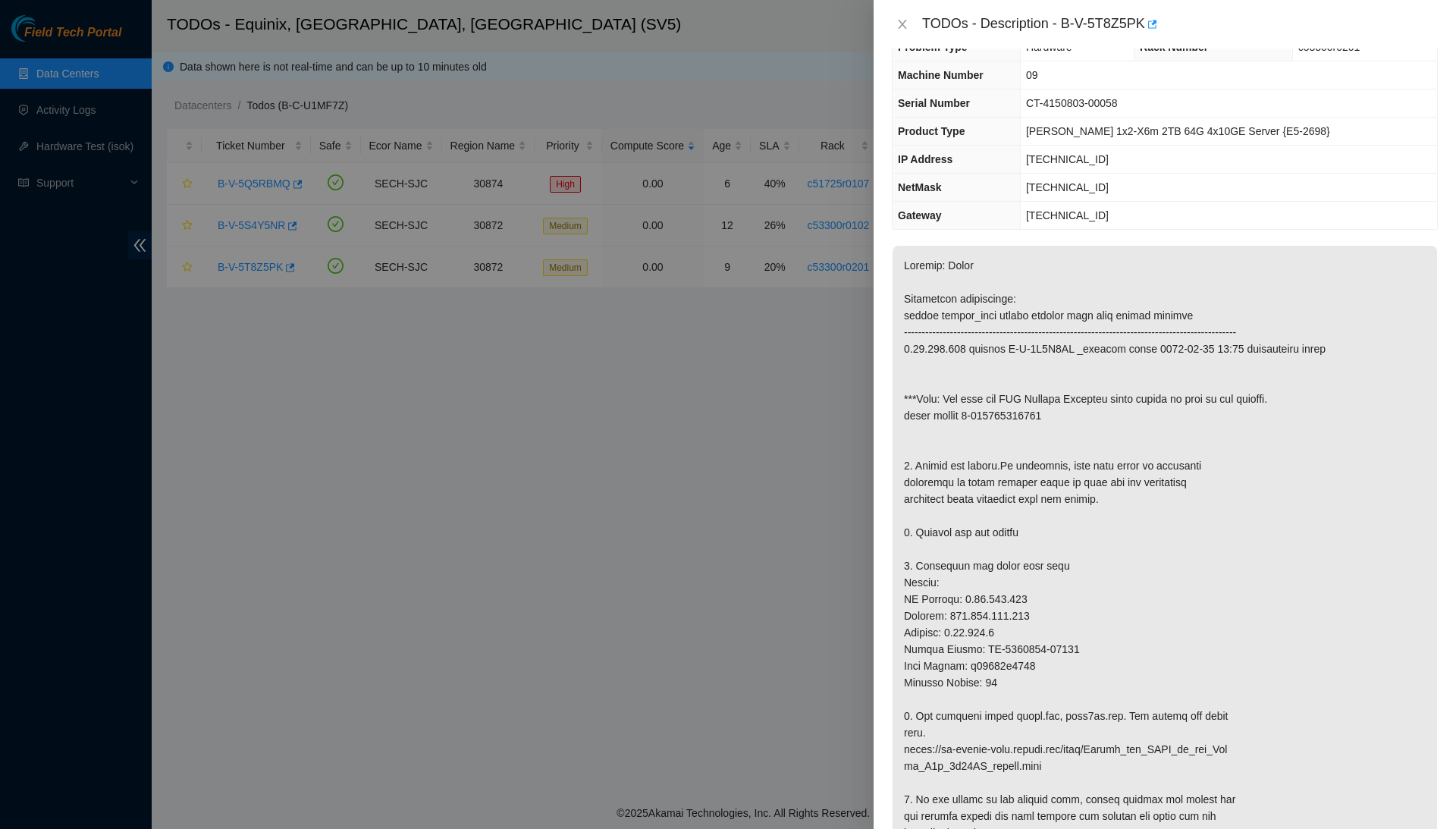
scroll to position [39, 0]
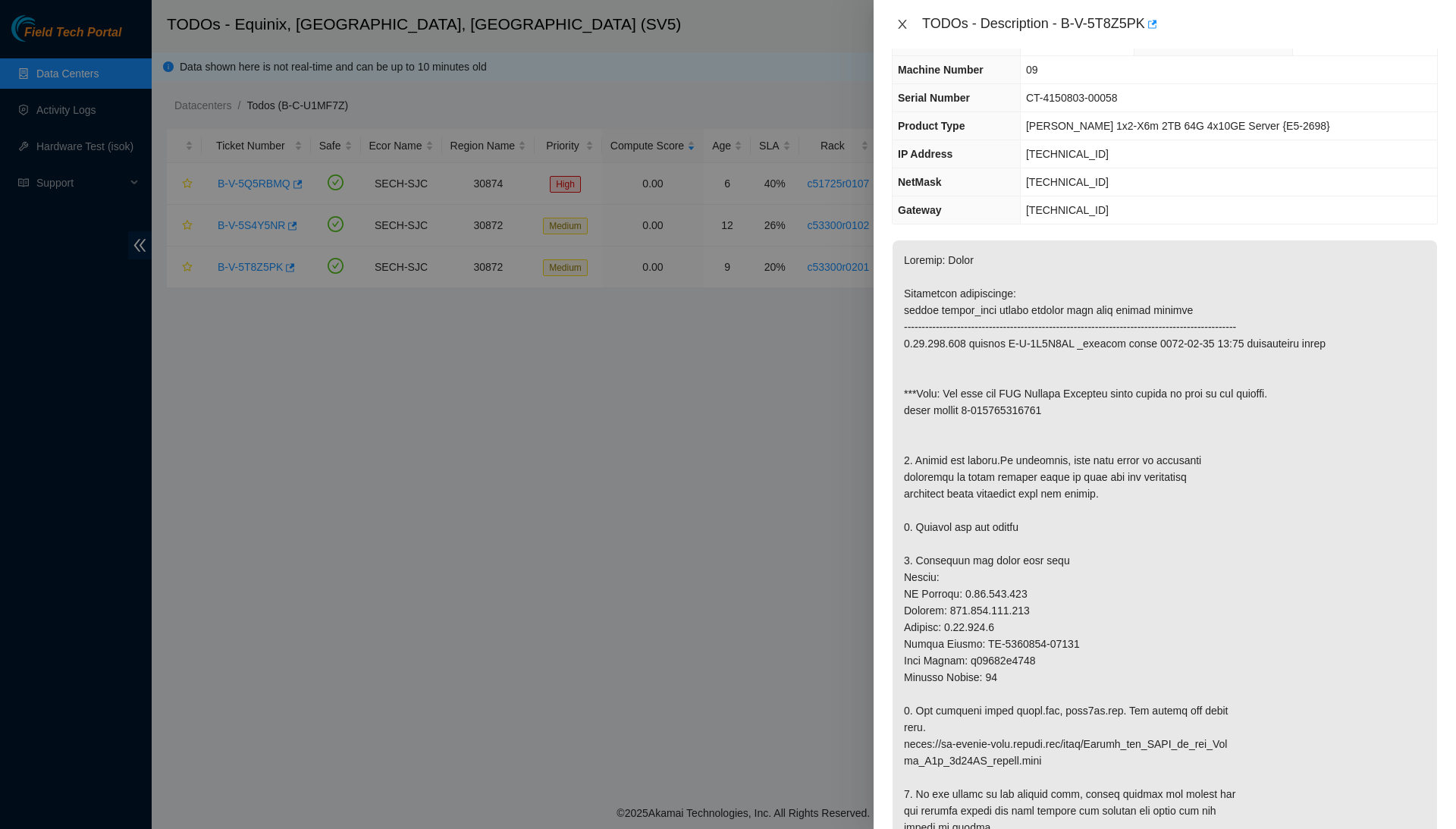
click at [905, 23] on icon "close" at bounding box center [902, 24] width 12 height 12
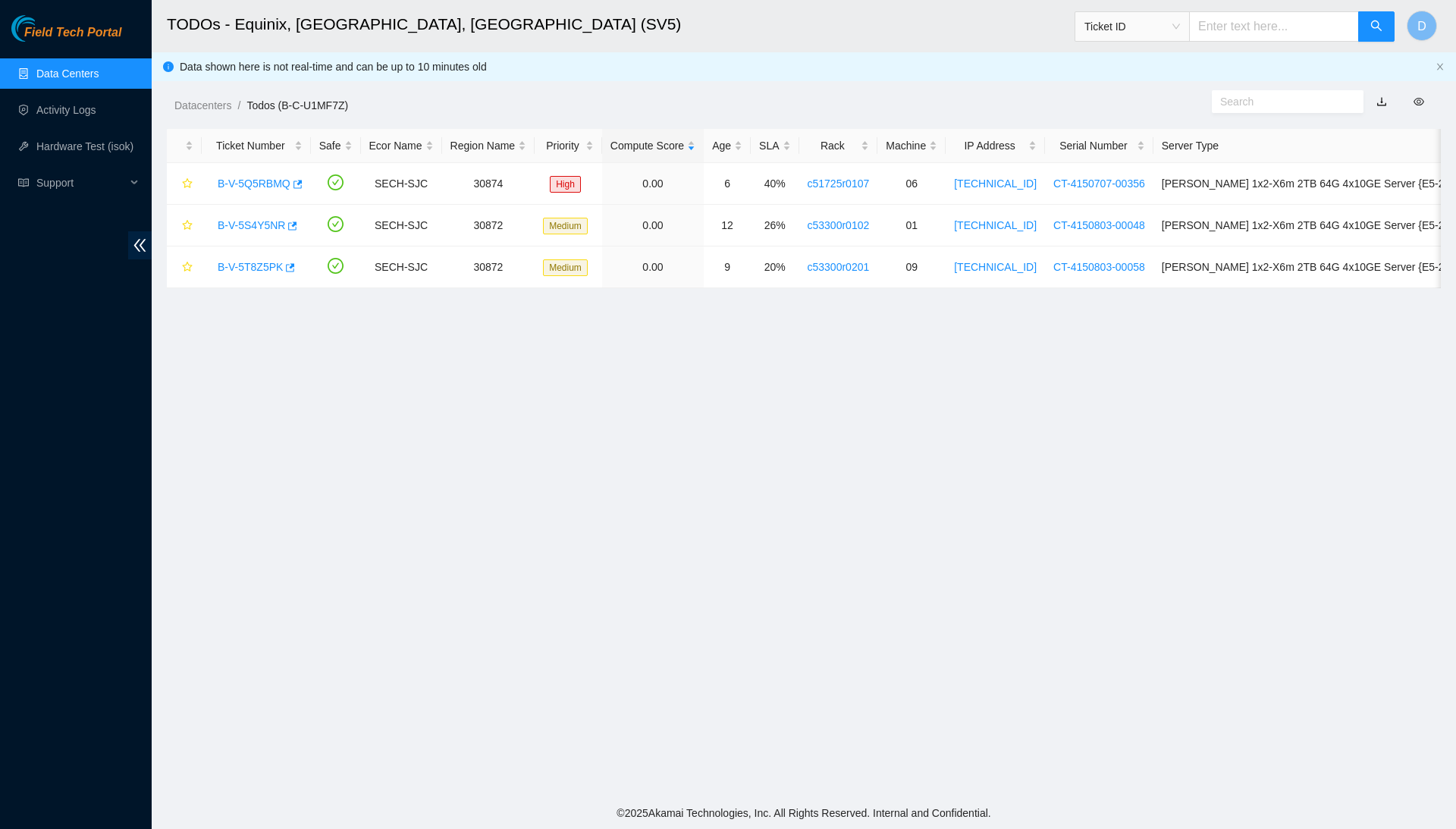
scroll to position [0, 0]
click at [76, 80] on link "Data Centers" at bounding box center [68, 73] width 62 height 12
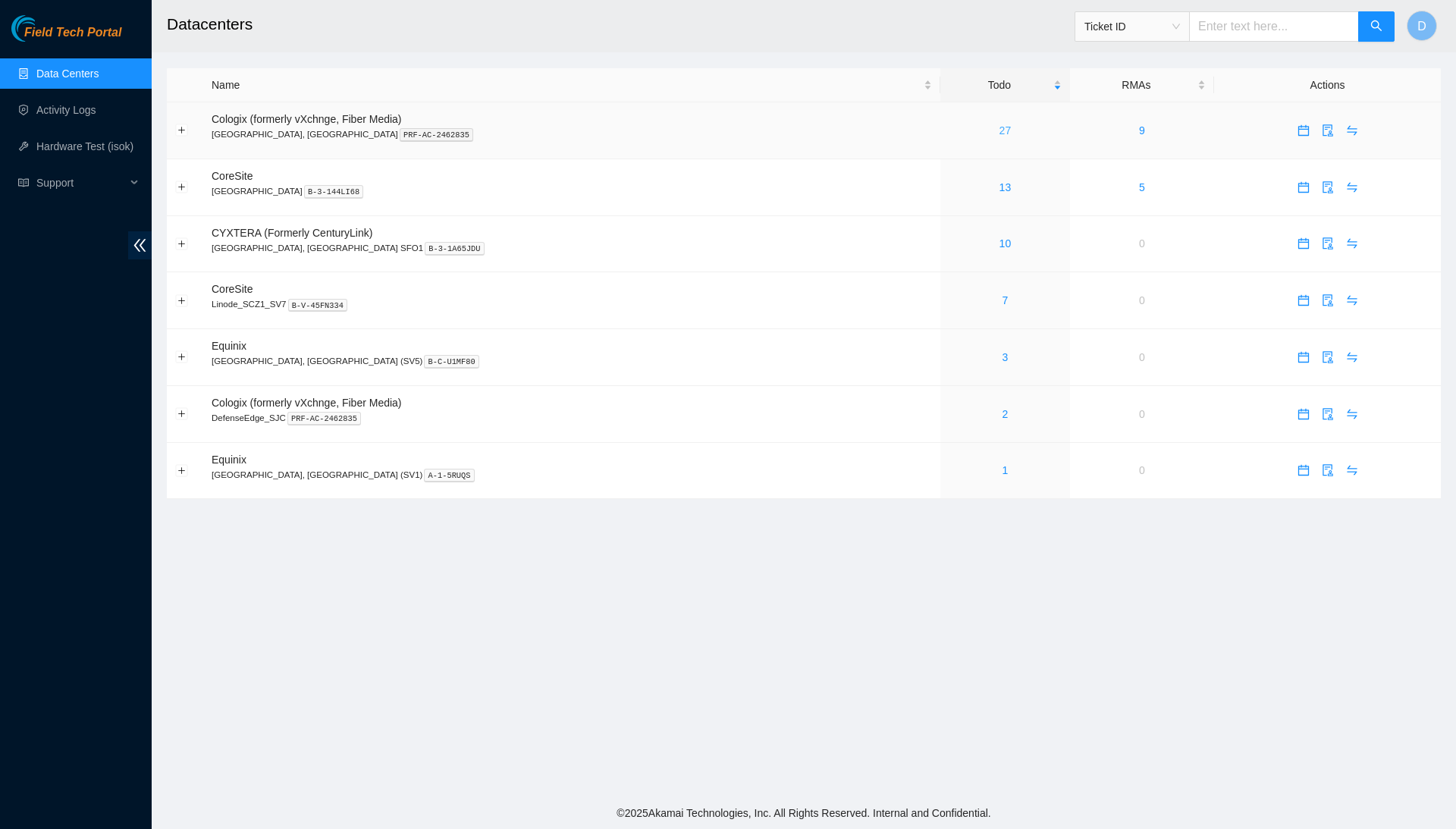
click at [1000, 128] on link "27" at bounding box center [1006, 130] width 12 height 12
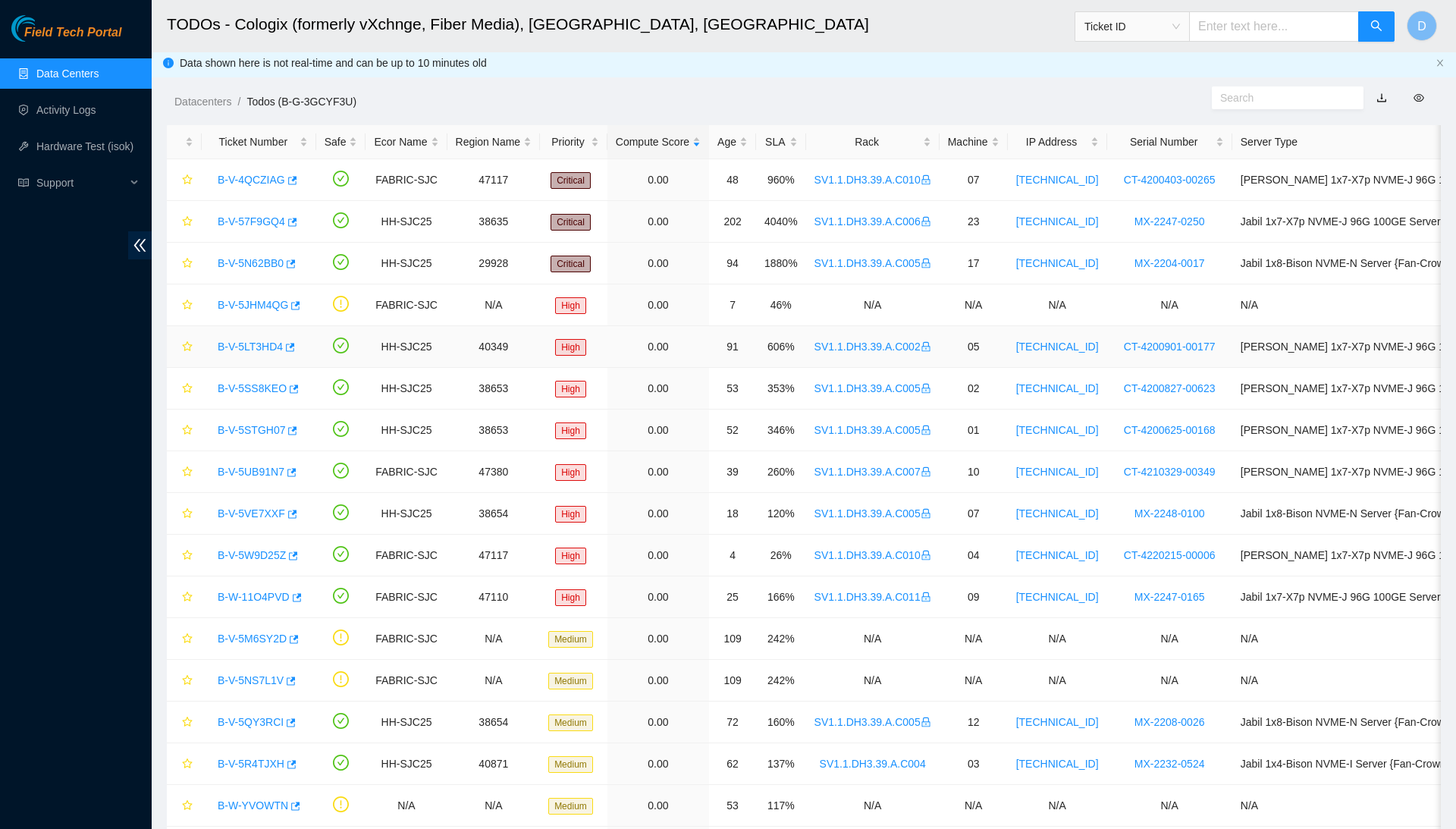
scroll to position [2, 0]
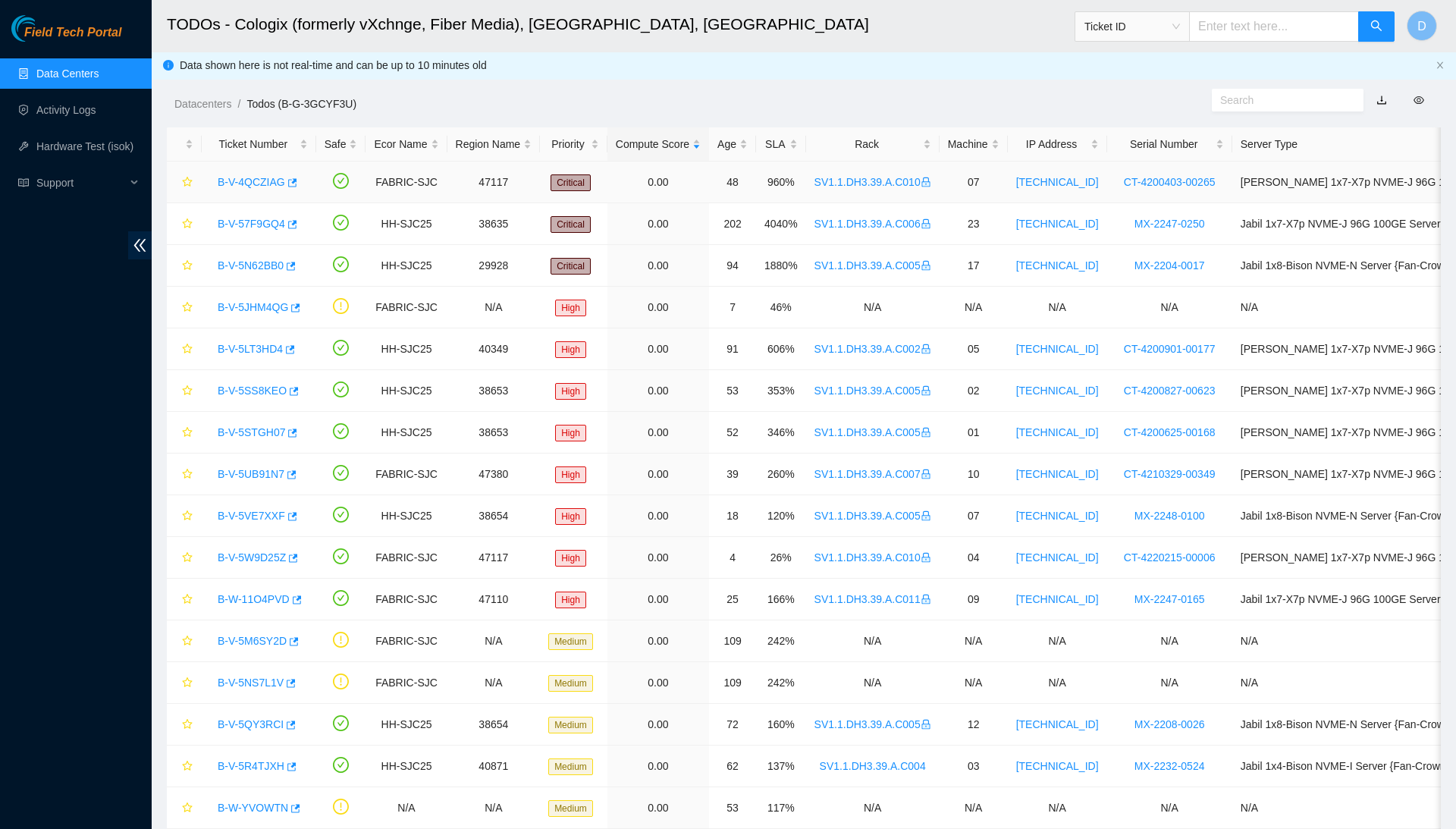
click at [271, 176] on link "B-V-4QCZIAG" at bounding box center [251, 182] width 68 height 12
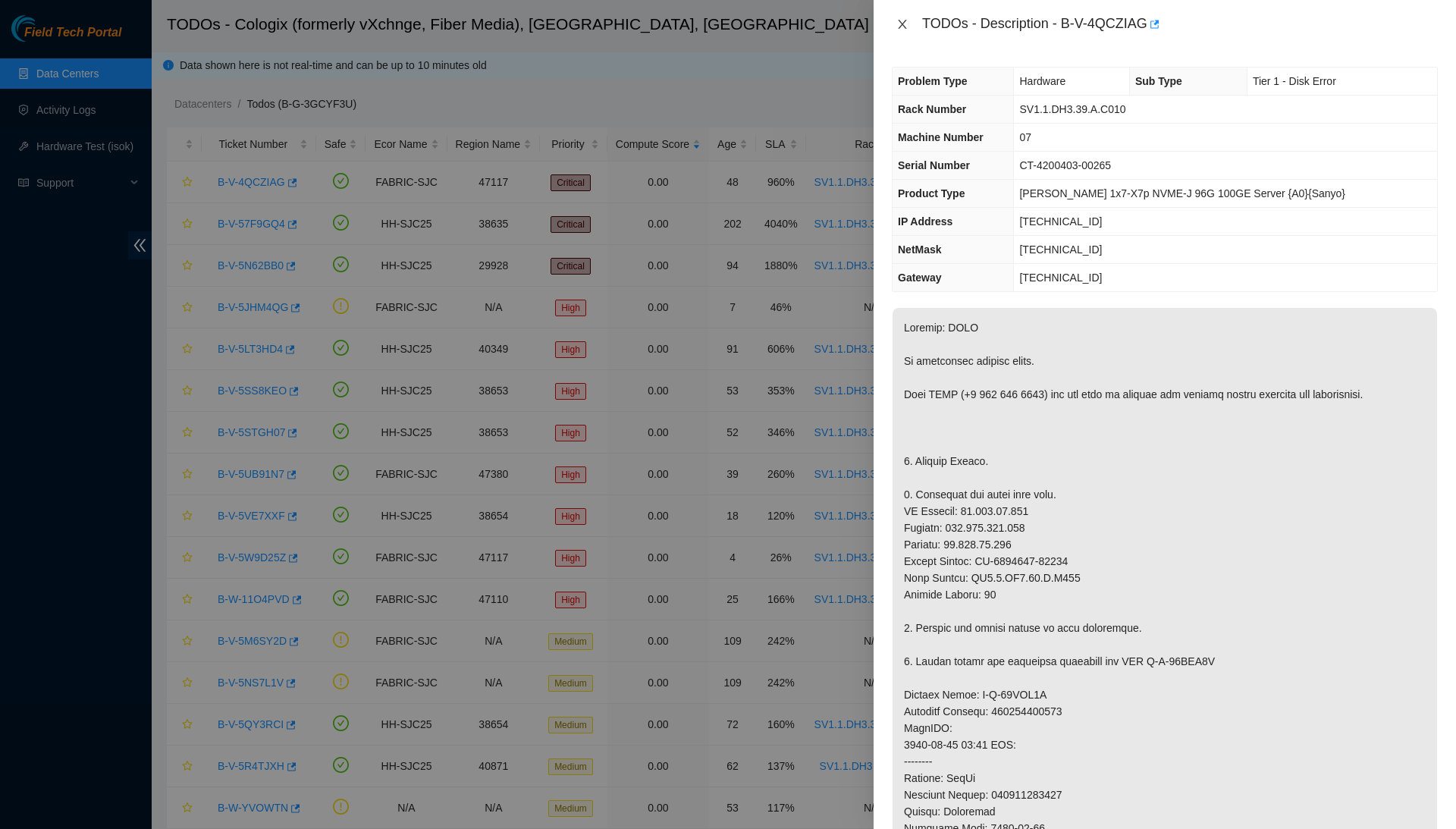
click at [898, 28] on icon "close" at bounding box center [902, 24] width 12 height 12
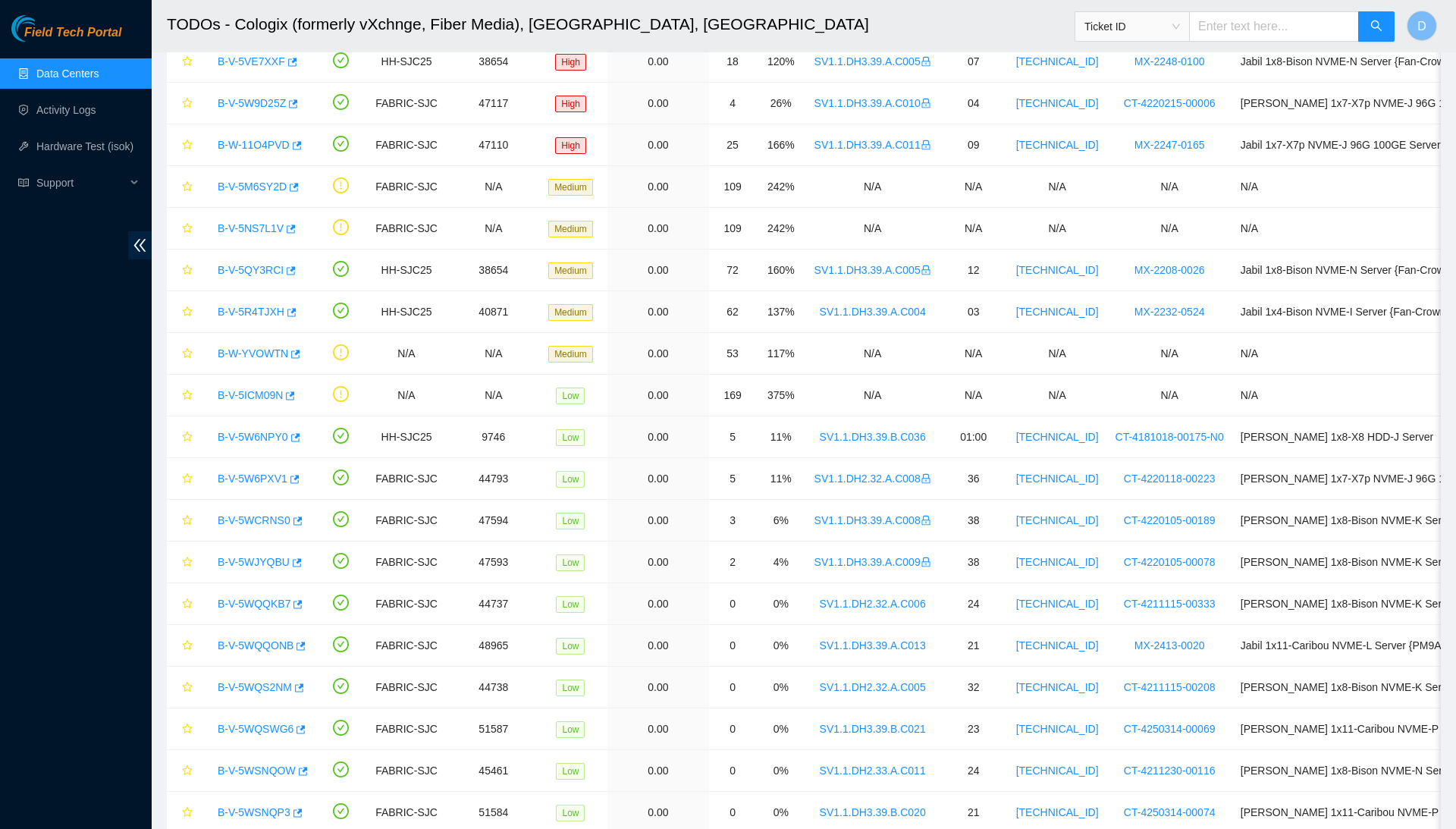
scroll to position [481, 0]
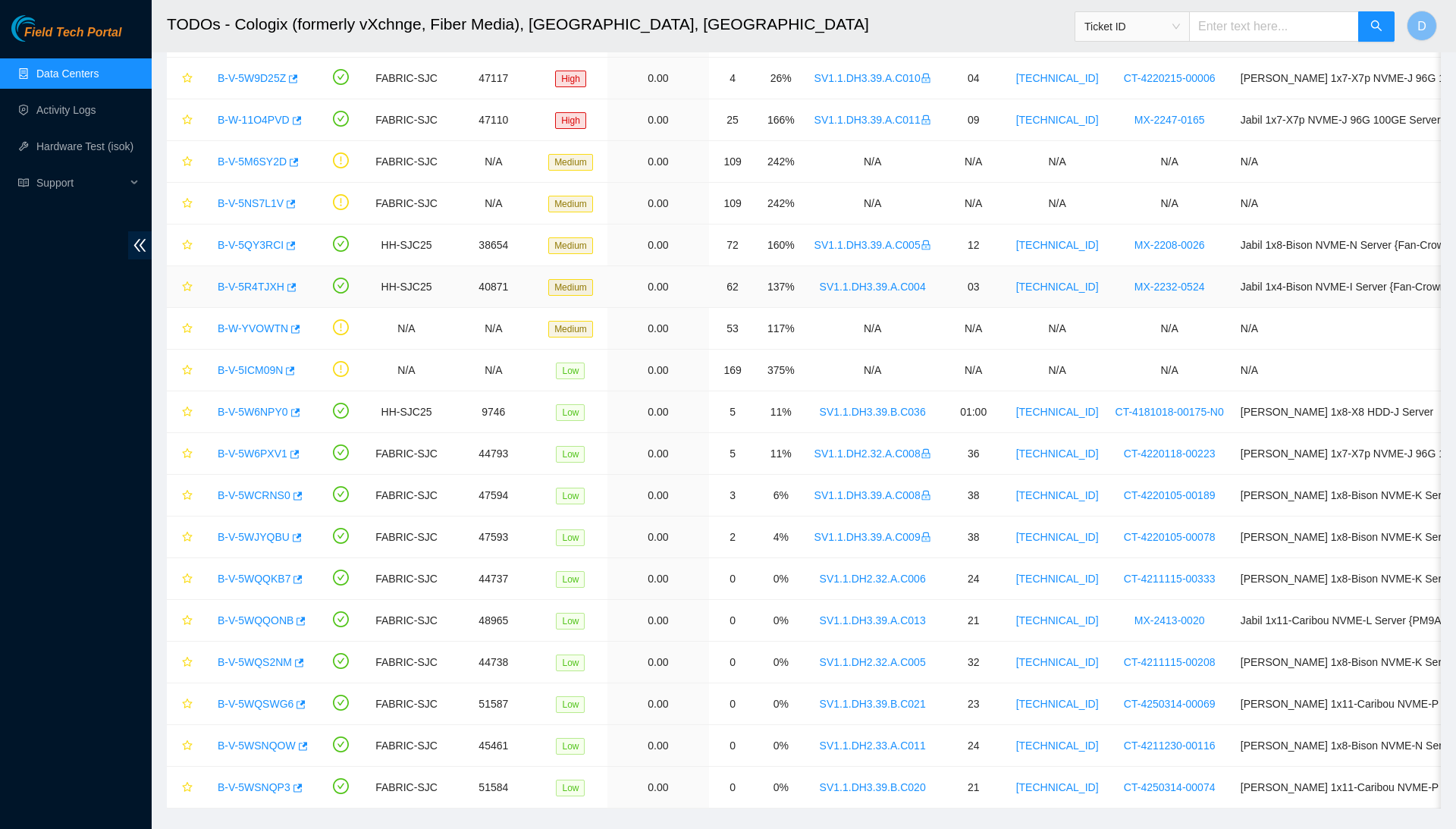
click at [283, 287] on link "B-V-5R4TJXH" at bounding box center [250, 286] width 67 height 12
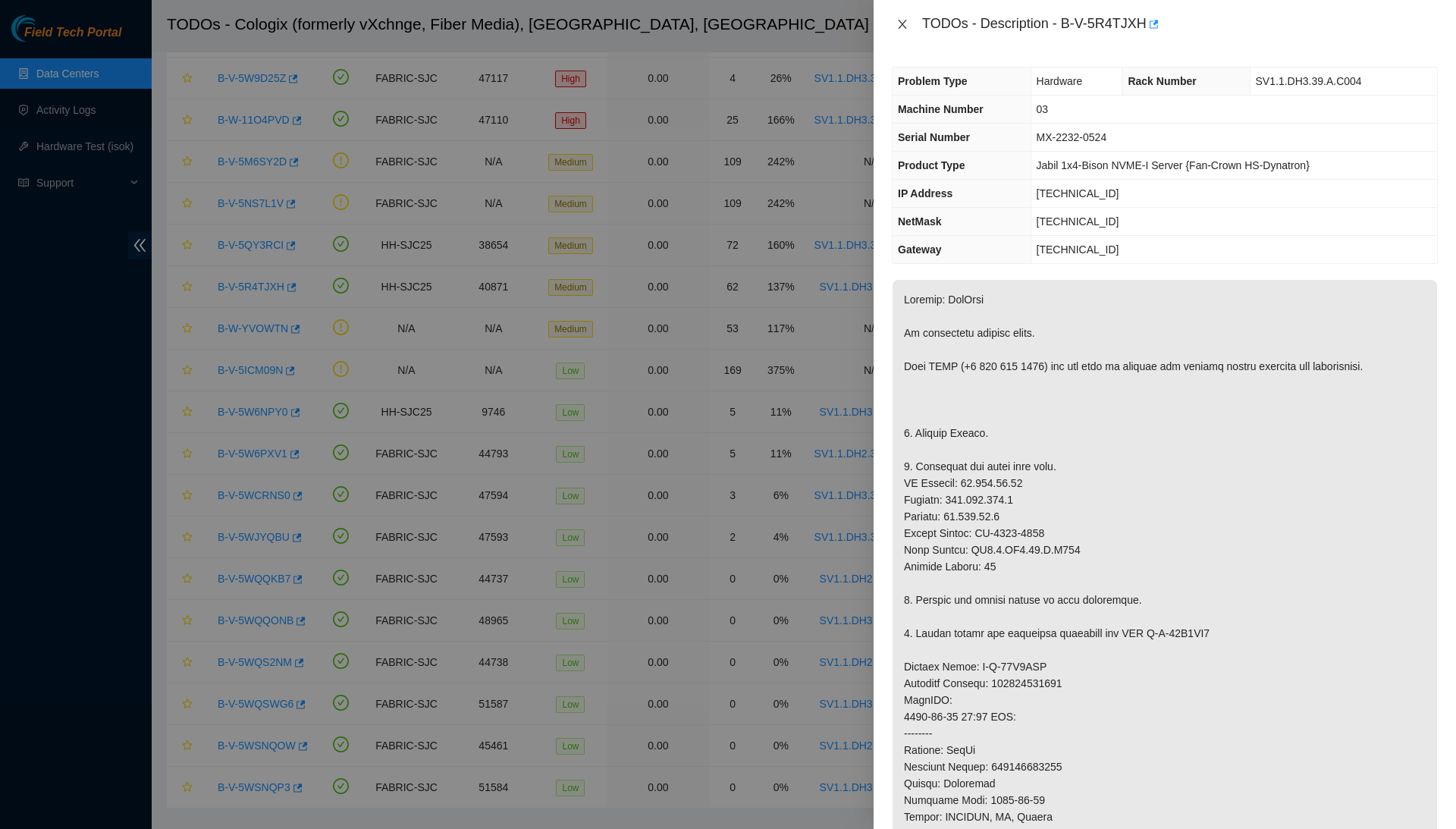
click at [907, 18] on icon "close" at bounding box center [902, 24] width 12 height 12
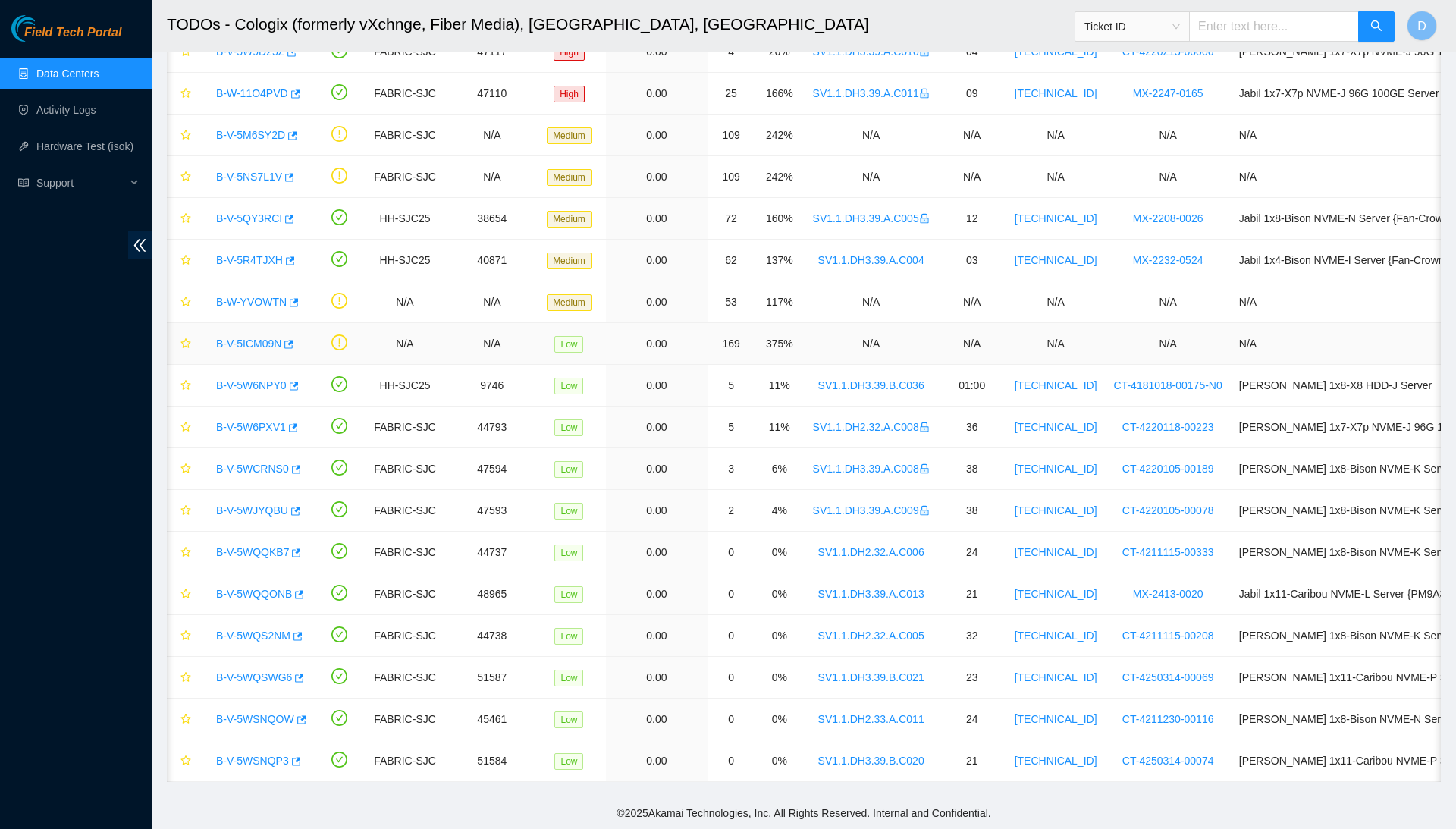
scroll to position [513, 0]
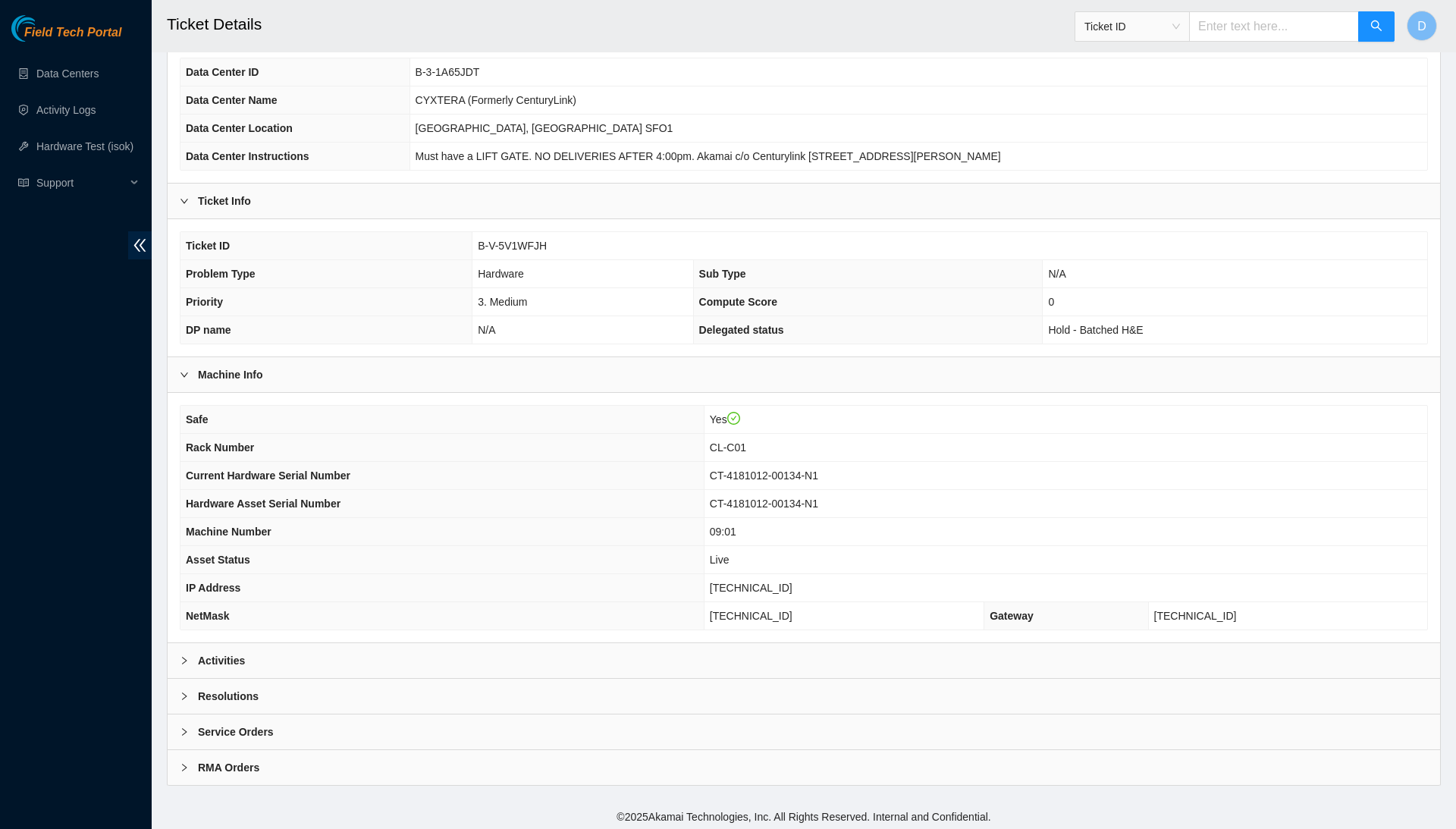
scroll to position [112, 0]
click at [461, 703] on div "Resolutions" at bounding box center [804, 697] width 1273 height 35
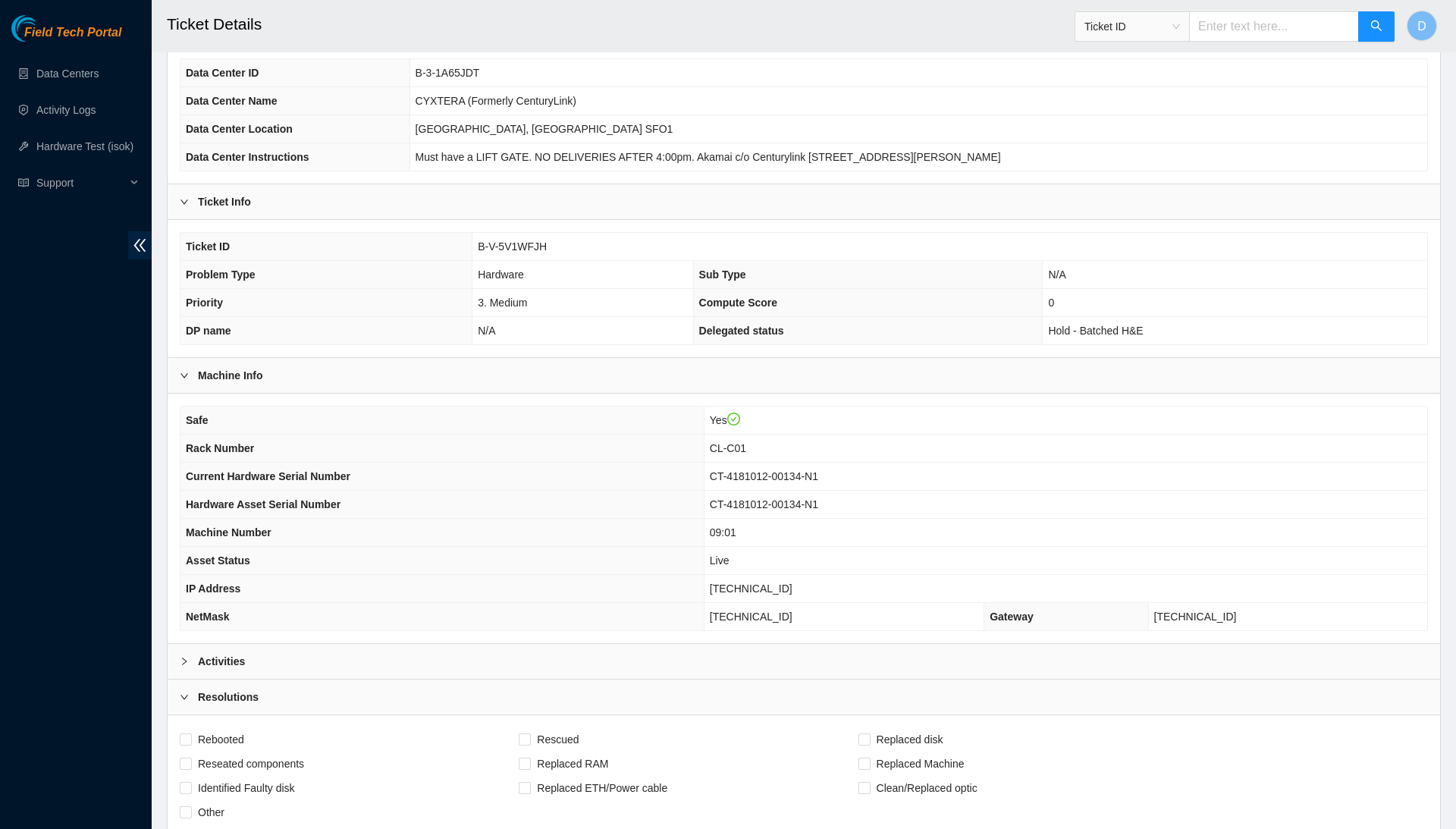
click at [488, 662] on div "Activities" at bounding box center [804, 661] width 1273 height 35
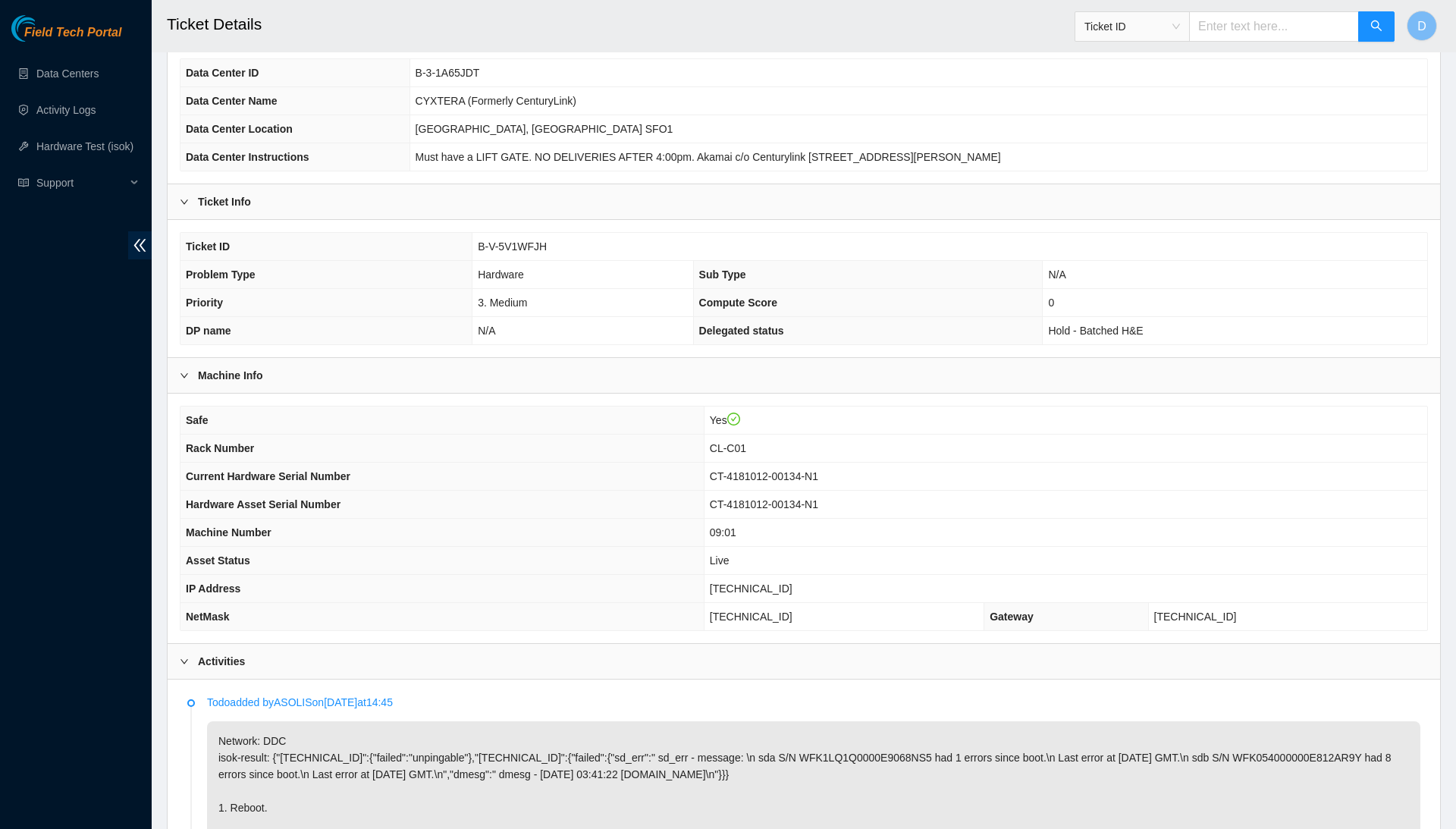
click at [535, 243] on span "B-V-5V1WFJH" at bounding box center [512, 246] width 69 height 12
copy span "B-V-5V1WFJH"
